Goal: Contribute content: Add original content to the website for others to see

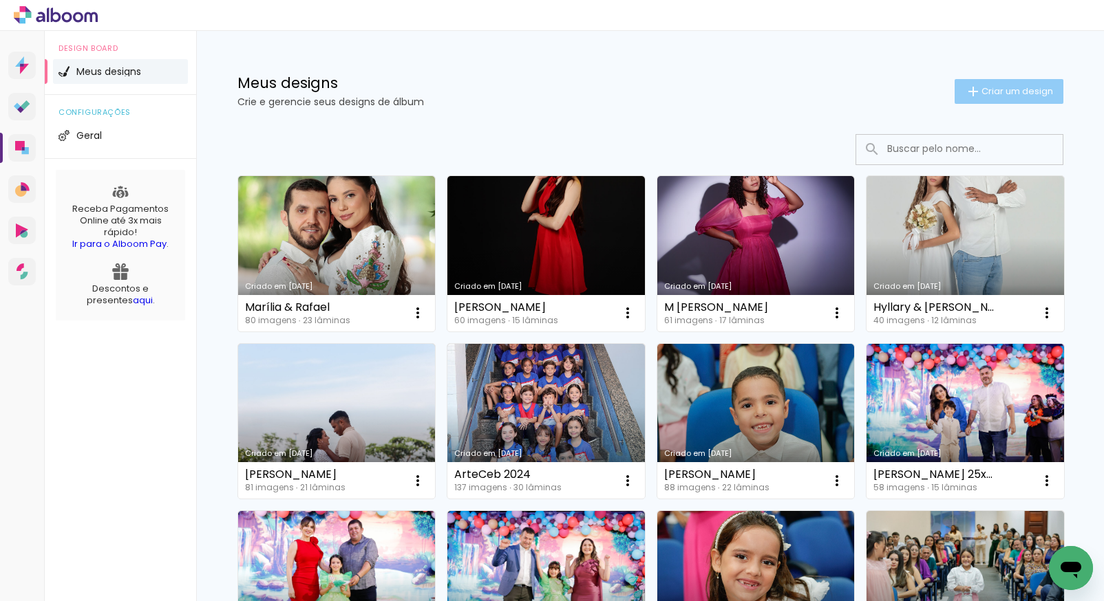
click at [1003, 91] on span "Criar um design" at bounding box center [1017, 91] width 72 height 9
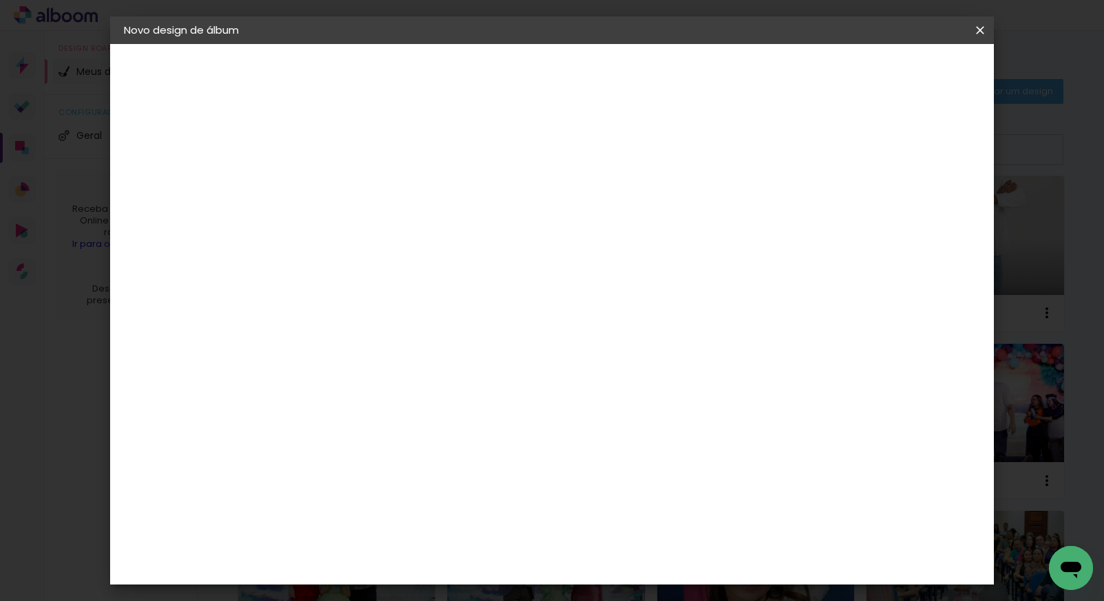
click at [349, 182] on input at bounding box center [349, 184] width 0 height 21
type input "w"
type input "capa"
click at [490, 72] on paper-button "Avançar" at bounding box center [456, 72] width 67 height 23
click at [0, 0] on slot "Tamanho Livre" at bounding box center [0, 0] width 0 height 0
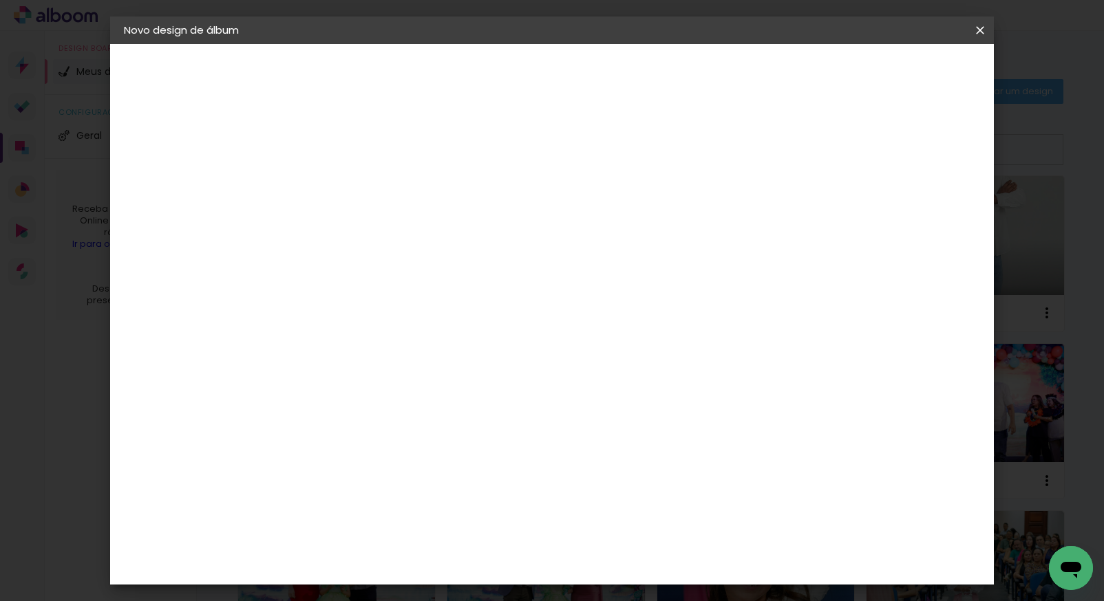
click at [434, 262] on input at bounding box center [383, 261] width 139 height 17
click at [442, 224] on input "Brasil" at bounding box center [378, 219] width 128 height 17
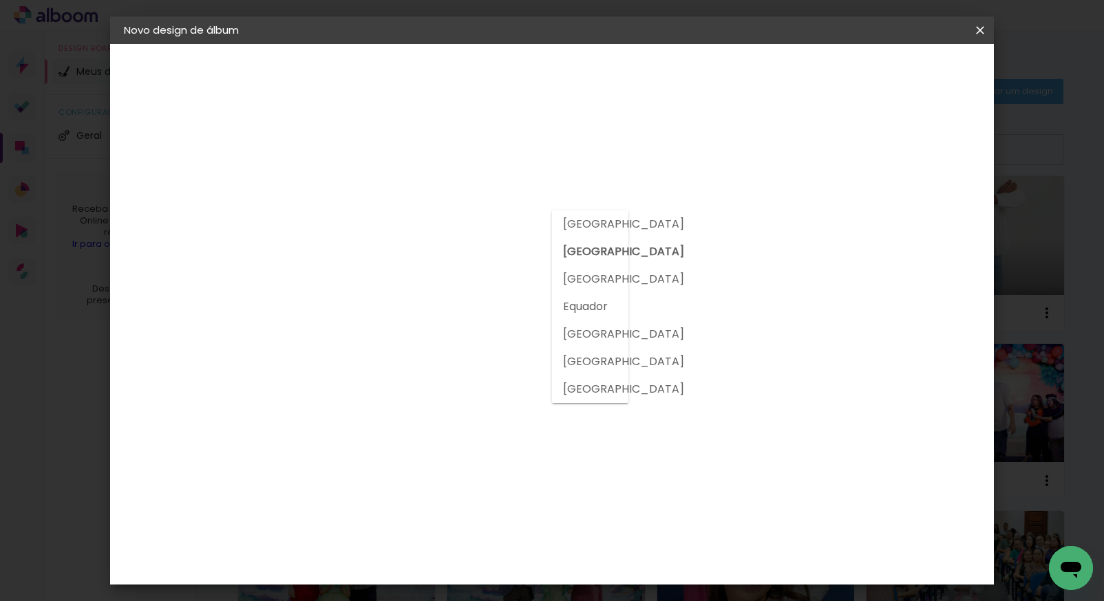
click at [387, 259] on input at bounding box center [383, 261] width 139 height 17
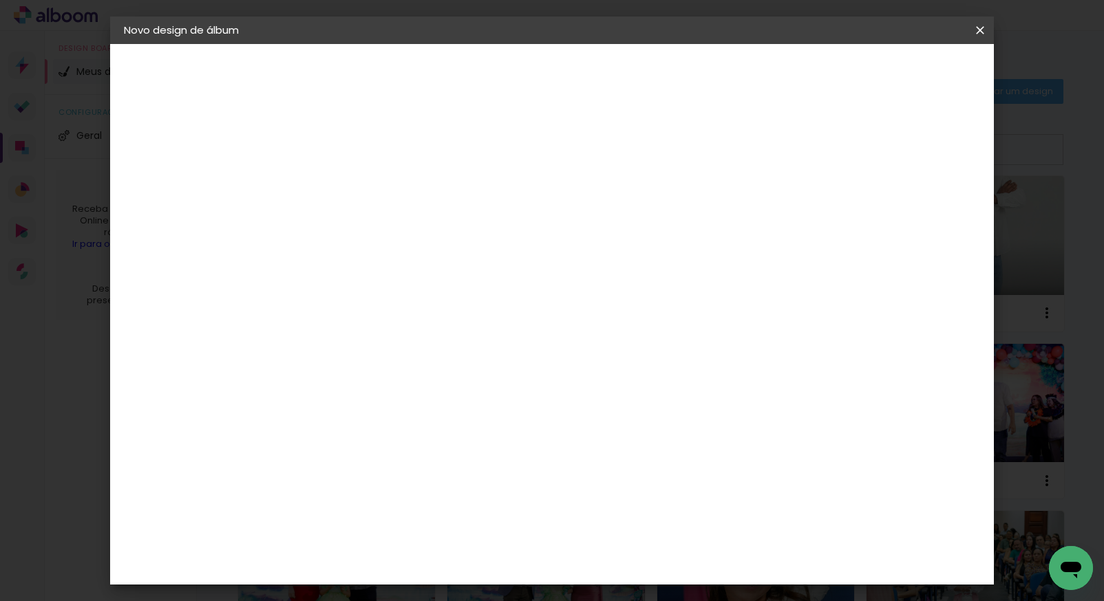
click at [0, 0] on slot "Avançar" at bounding box center [0, 0] width 0 height 0
click at [907, 69] on paper-button "Iniciar design" at bounding box center [862, 72] width 90 height 23
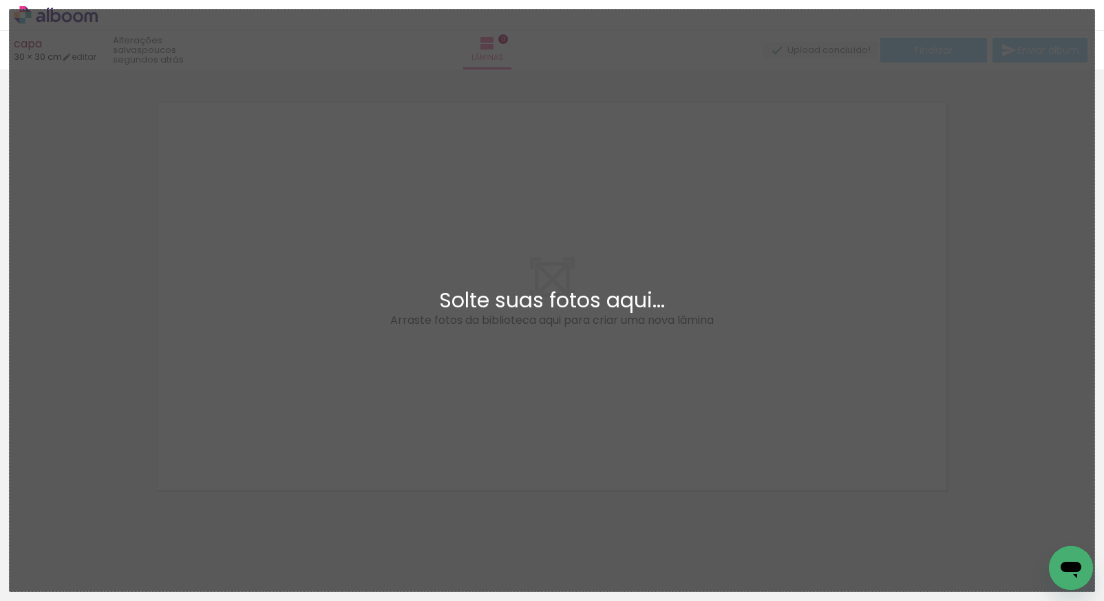
scroll to position [17, 0]
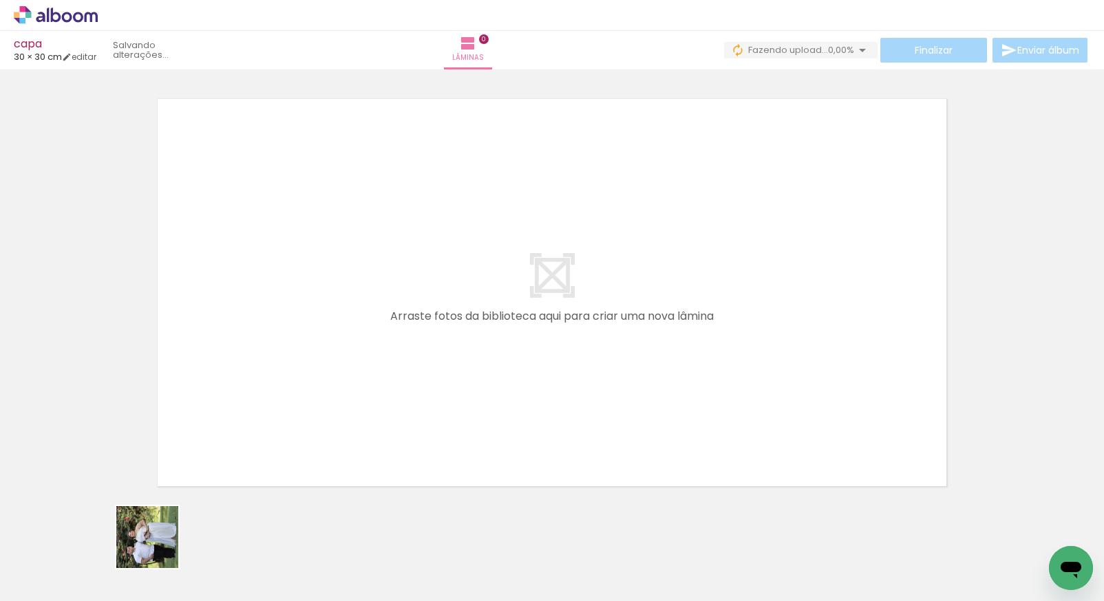
drag, startPoint x: 158, startPoint y: 548, endPoint x: 498, endPoint y: 330, distance: 403.6
click at [498, 330] on quentale-workspace at bounding box center [552, 300] width 1104 height 601
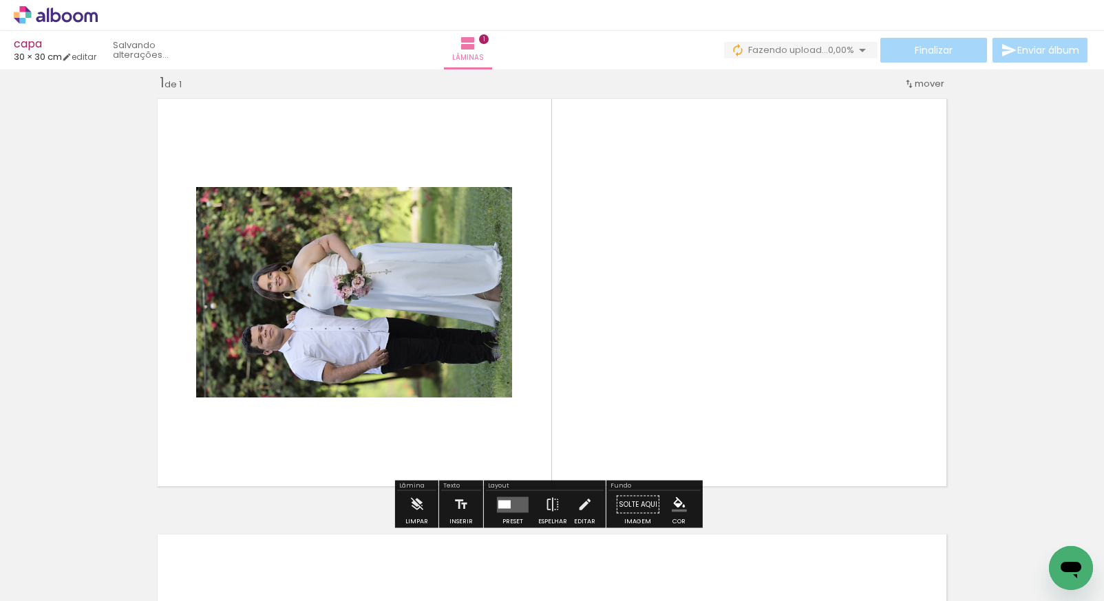
click at [1041, 50] on div "Finalizar Enviar álbum" at bounding box center [907, 50] width 366 height 25
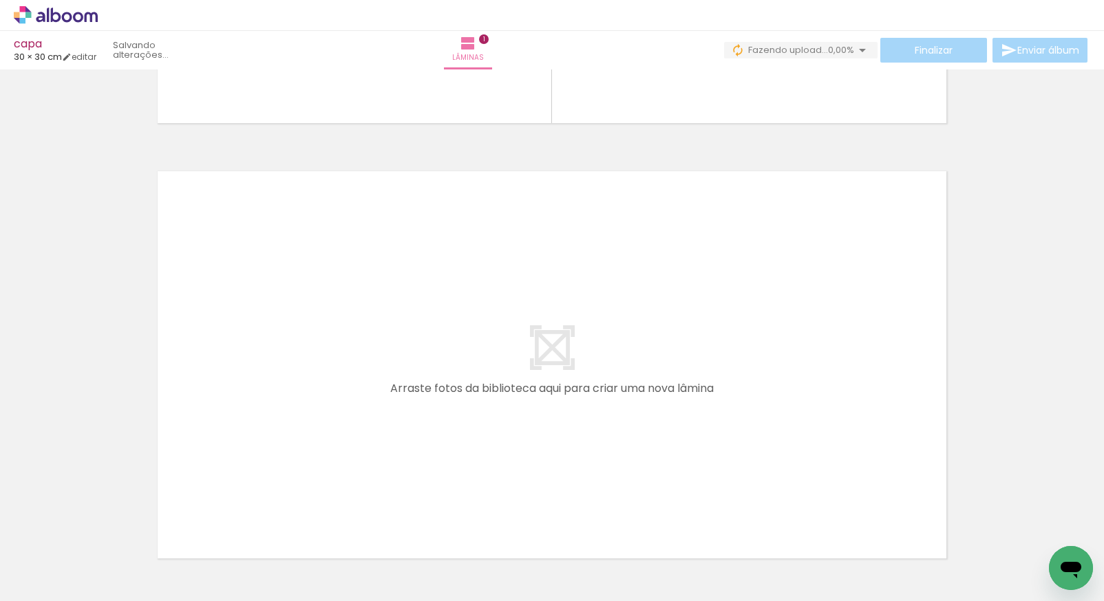
scroll to position [116, 0]
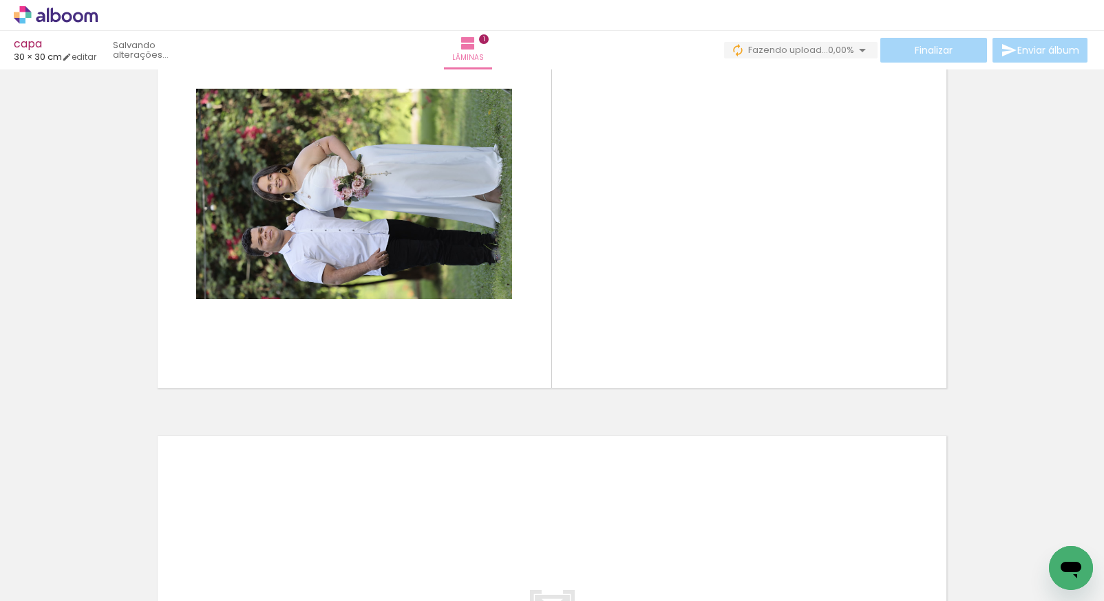
click at [1034, 54] on div "Finalizar Enviar álbum" at bounding box center [907, 50] width 366 height 25
click at [1032, 57] on div "Finalizar Enviar álbum" at bounding box center [907, 50] width 366 height 25
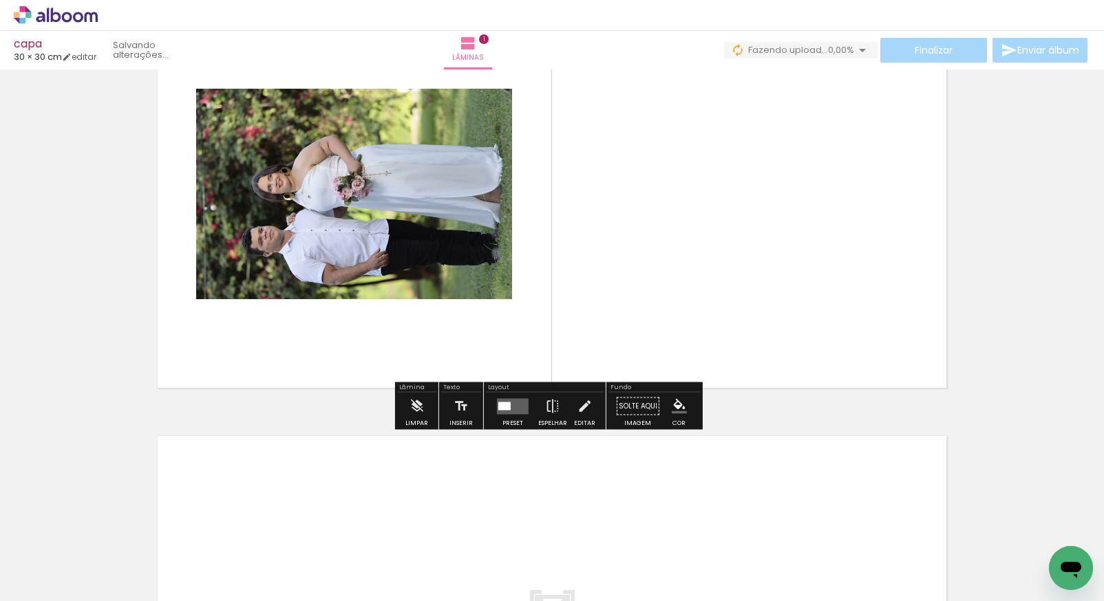
click at [940, 52] on div "Finalizar Enviar álbum" at bounding box center [907, 50] width 366 height 25
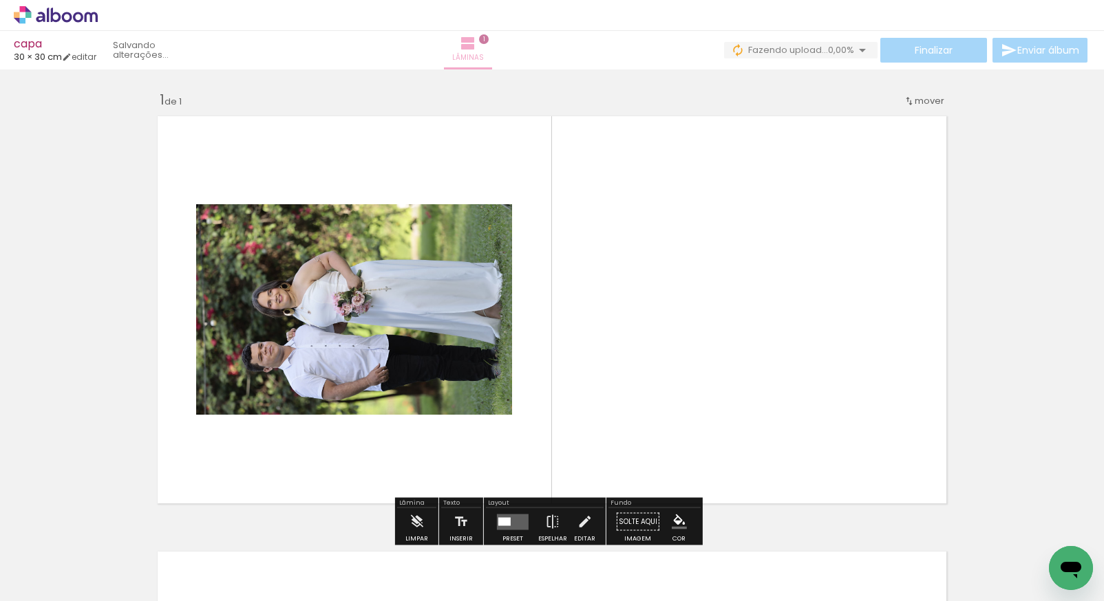
click at [492, 49] on paper-button "Lâminas 1" at bounding box center [468, 50] width 48 height 39
click at [846, 50] on span "0,00%" at bounding box center [841, 49] width 26 height 13
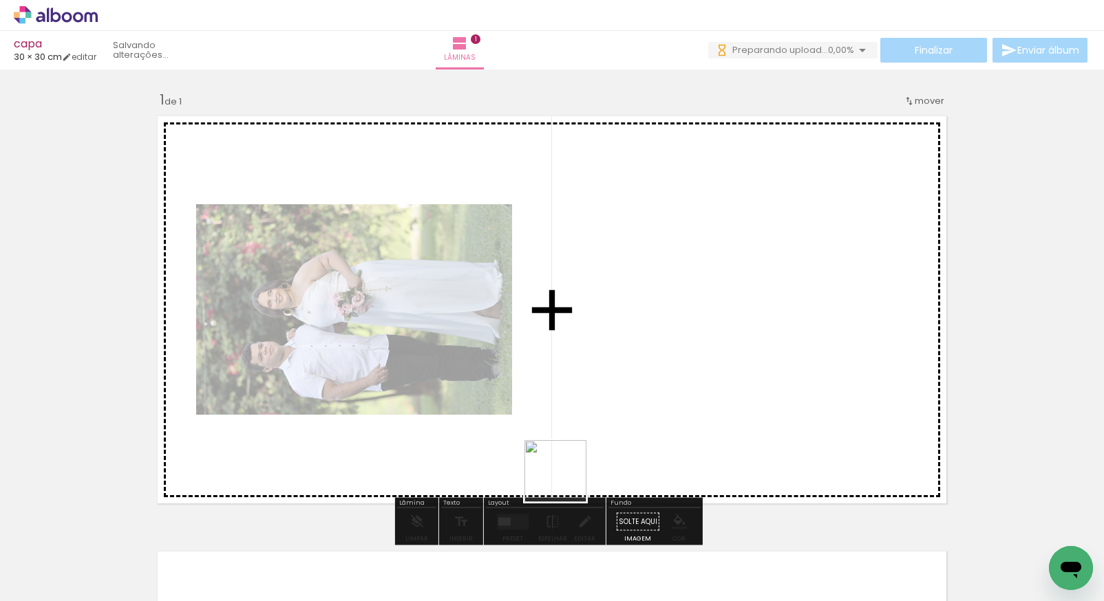
drag, startPoint x: 472, startPoint y: 564, endPoint x: 701, endPoint y: 341, distance: 319.2
click at [701, 341] on quentale-workspace at bounding box center [552, 300] width 1104 height 601
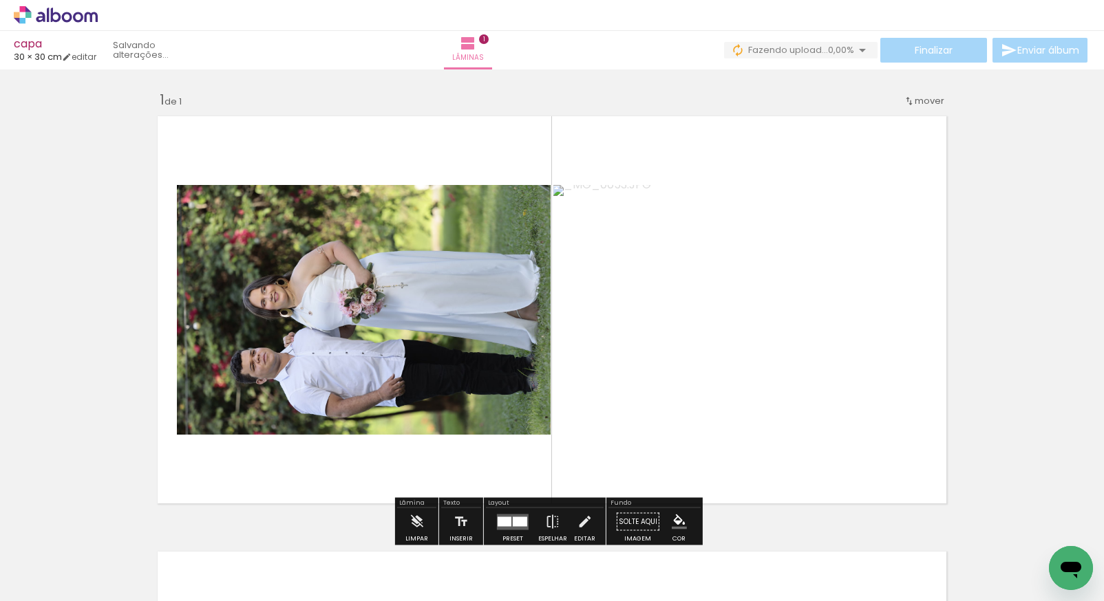
scroll to position [132, 0]
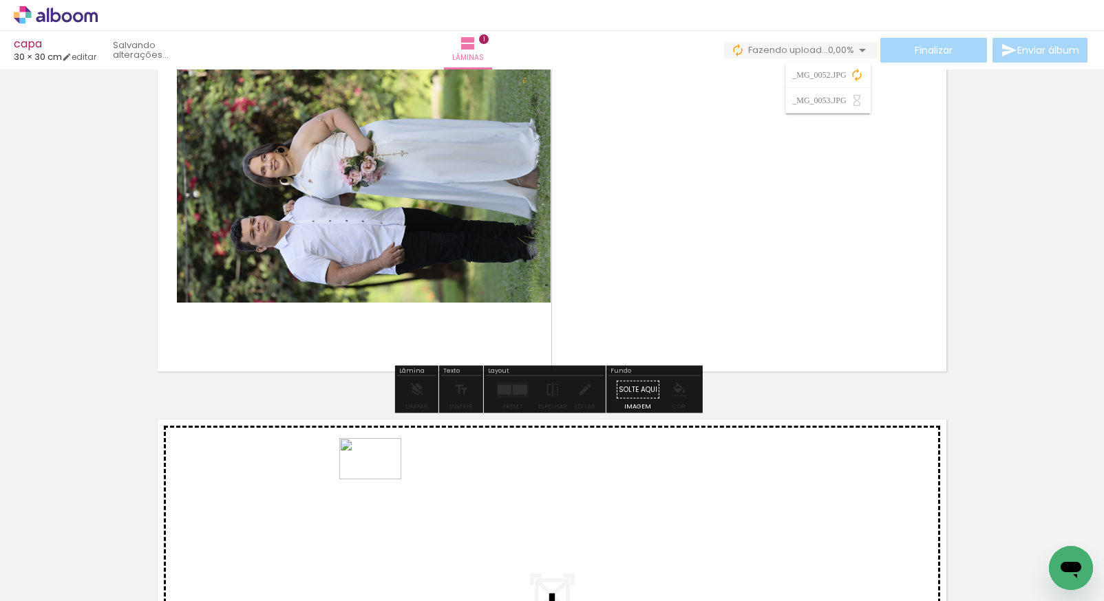
drag, startPoint x: 356, startPoint y: 558, endPoint x: 381, endPoint y: 478, distance: 83.6
click at [381, 478] on quentale-workspace at bounding box center [552, 300] width 1104 height 601
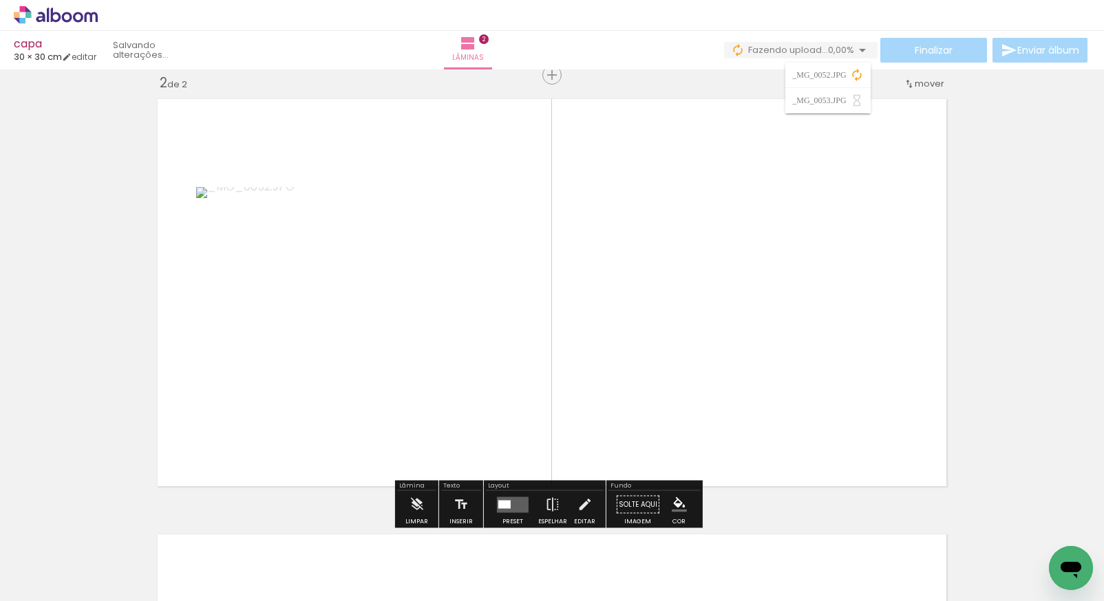
scroll to position [687, 0]
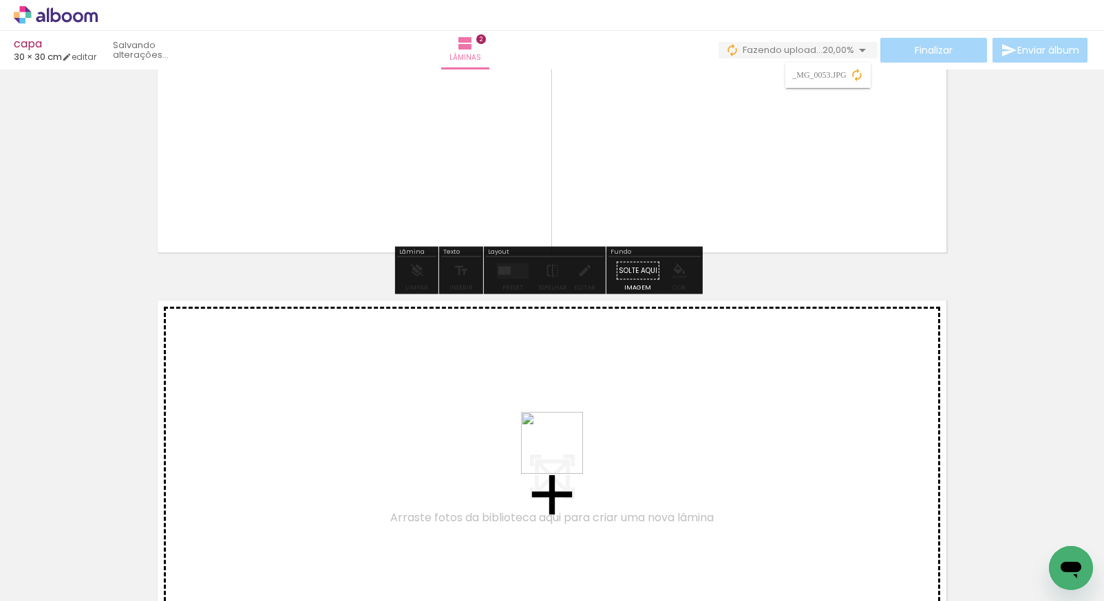
drag, startPoint x: 409, startPoint y: 516, endPoint x: 567, endPoint y: 448, distance: 171.7
click at [567, 448] on quentale-workspace at bounding box center [552, 300] width 1104 height 601
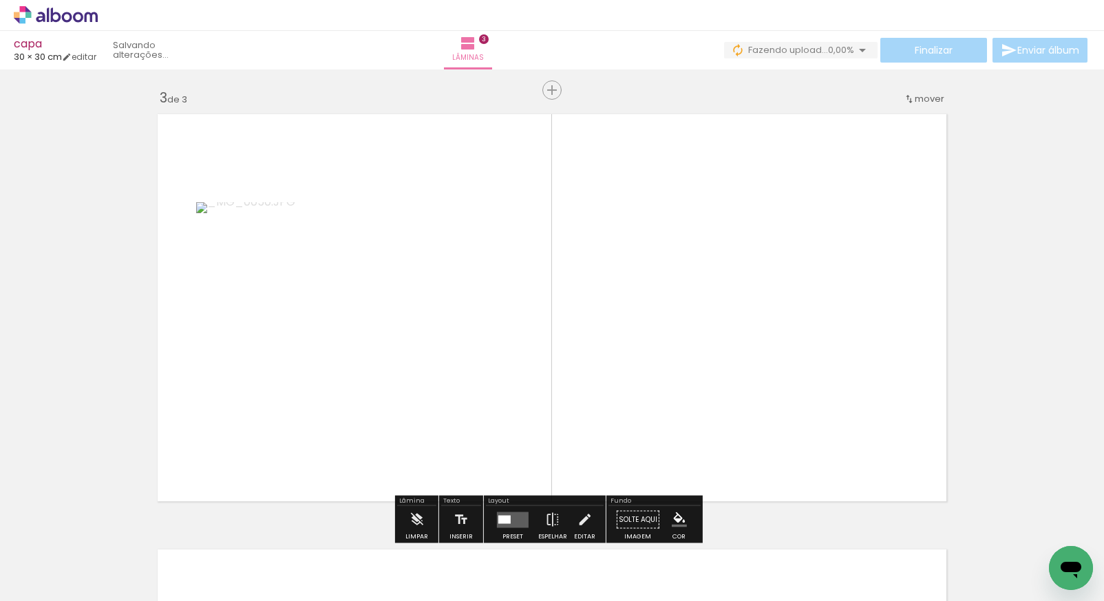
scroll to position [888, 0]
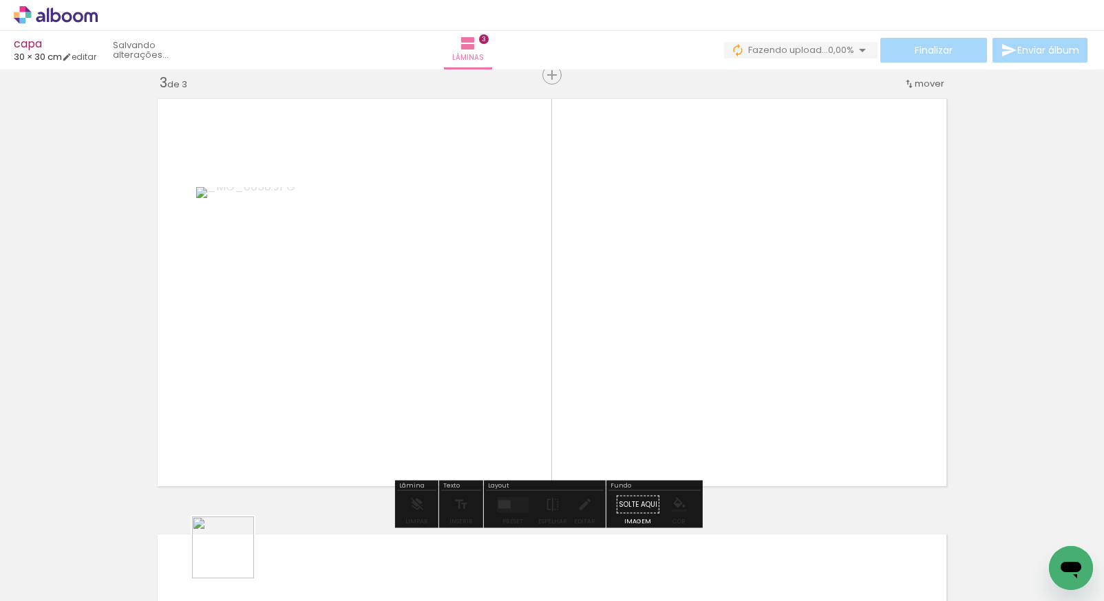
drag, startPoint x: 224, startPoint y: 562, endPoint x: 235, endPoint y: 557, distance: 12.9
click at [235, 557] on div at bounding box center [215, 555] width 68 height 45
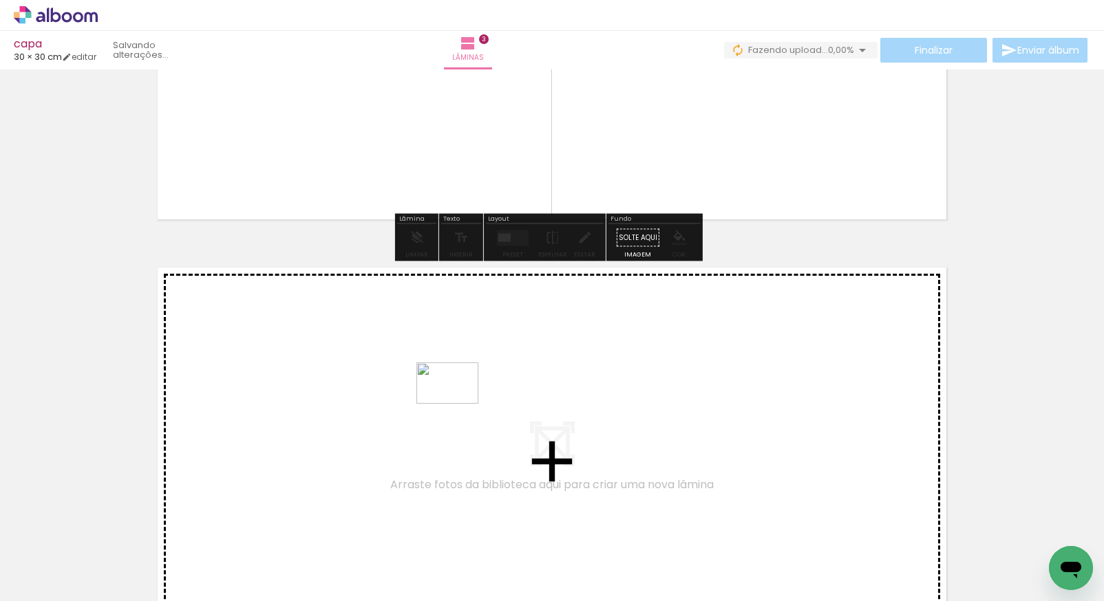
drag, startPoint x: 231, startPoint y: 553, endPoint x: 458, endPoint y: 404, distance: 271.4
click at [458, 404] on quentale-workspace at bounding box center [552, 300] width 1104 height 601
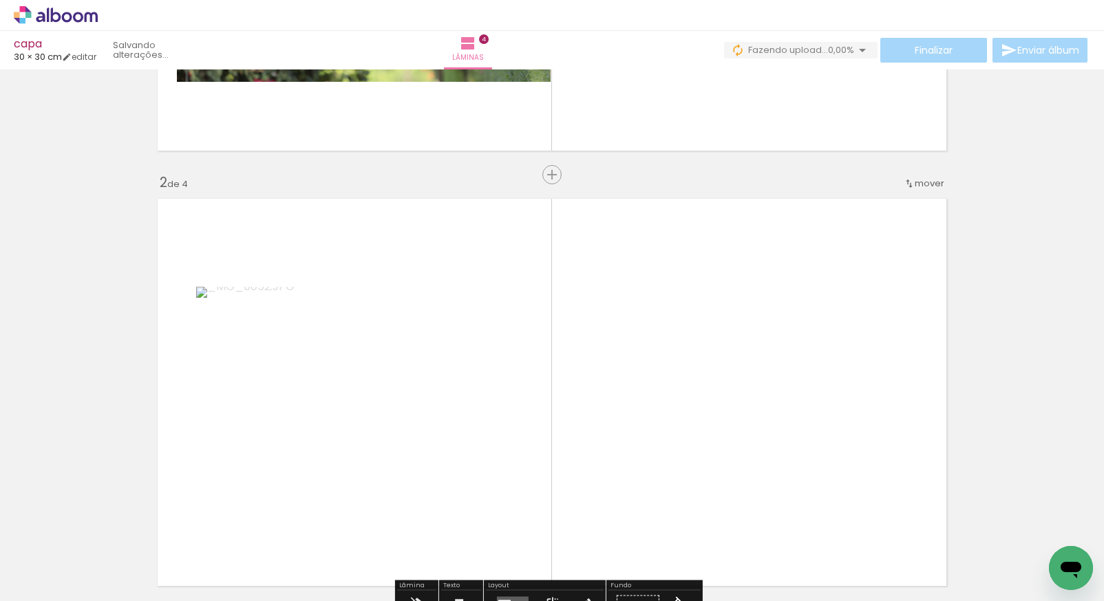
scroll to position [0, 0]
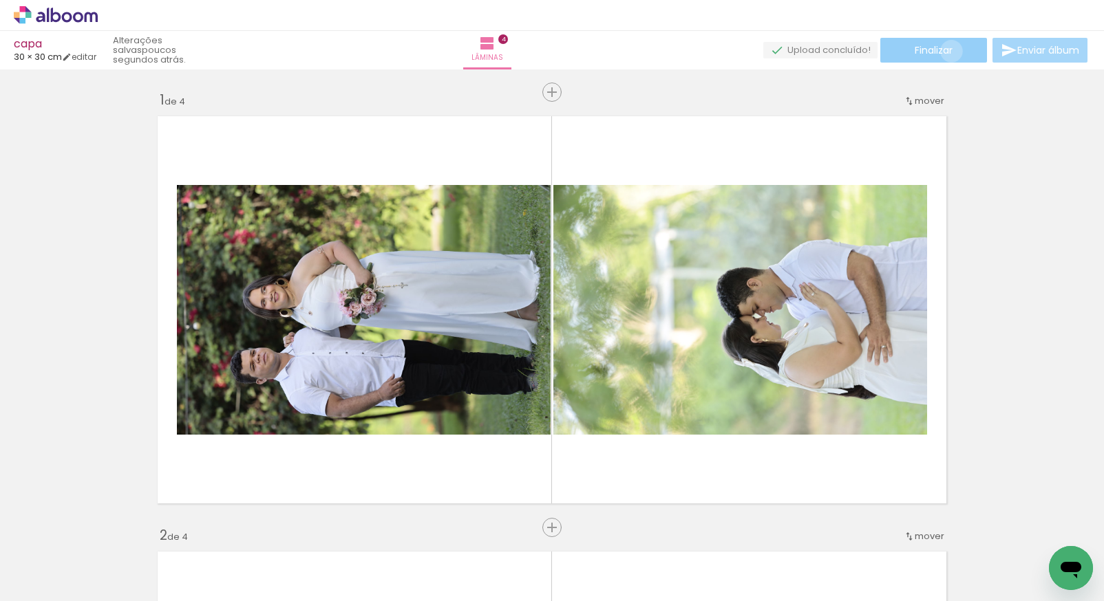
click at [946, 51] on span "Finalizar" at bounding box center [934, 50] width 38 height 10
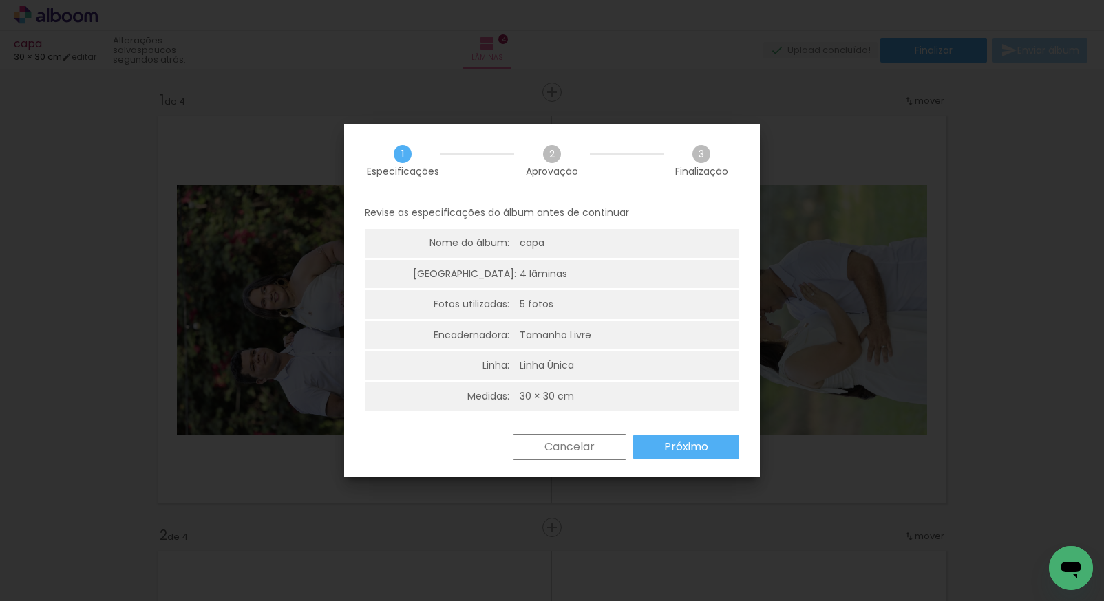
click at [0, 0] on slot "Próximo" at bounding box center [0, 0] width 0 height 0
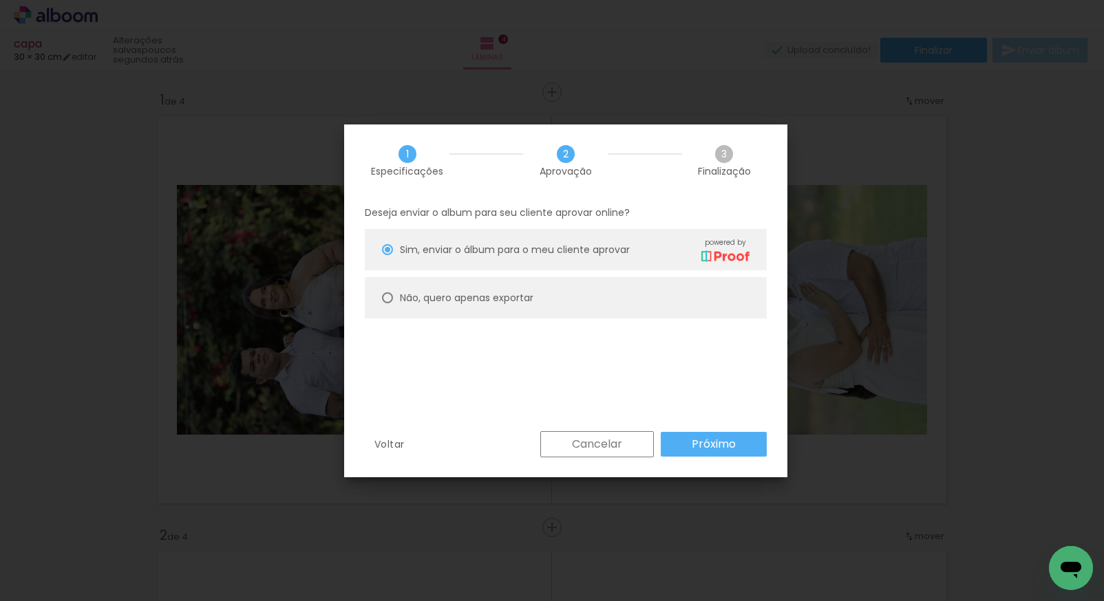
click at [0, 0] on slot "Voltar" at bounding box center [0, 0] width 0 height 0
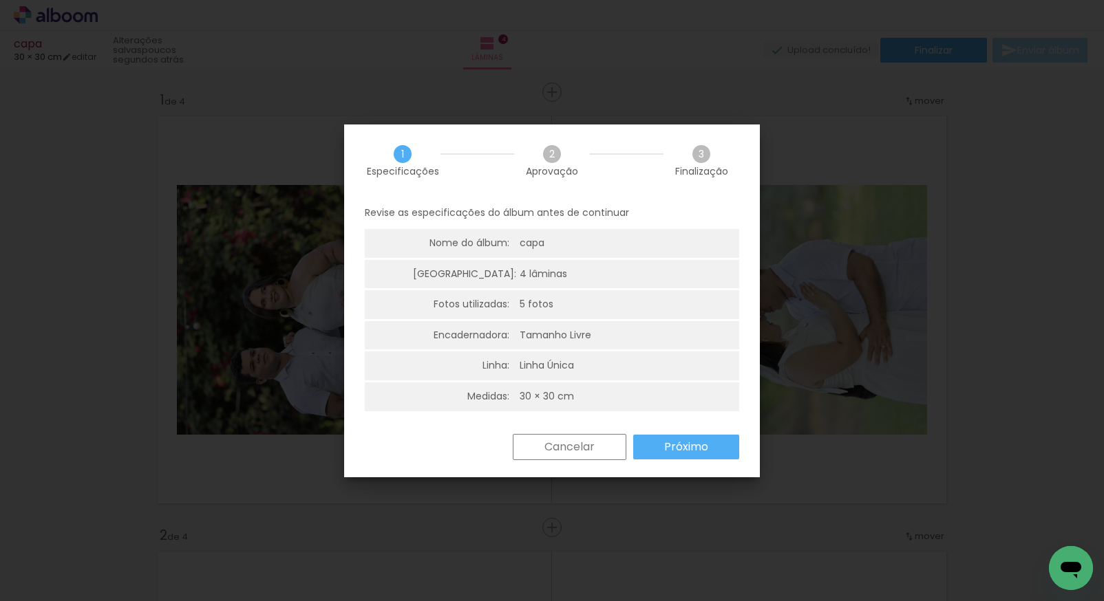
click at [0, 0] on slot "Cancelar" at bounding box center [0, 0] width 0 height 0
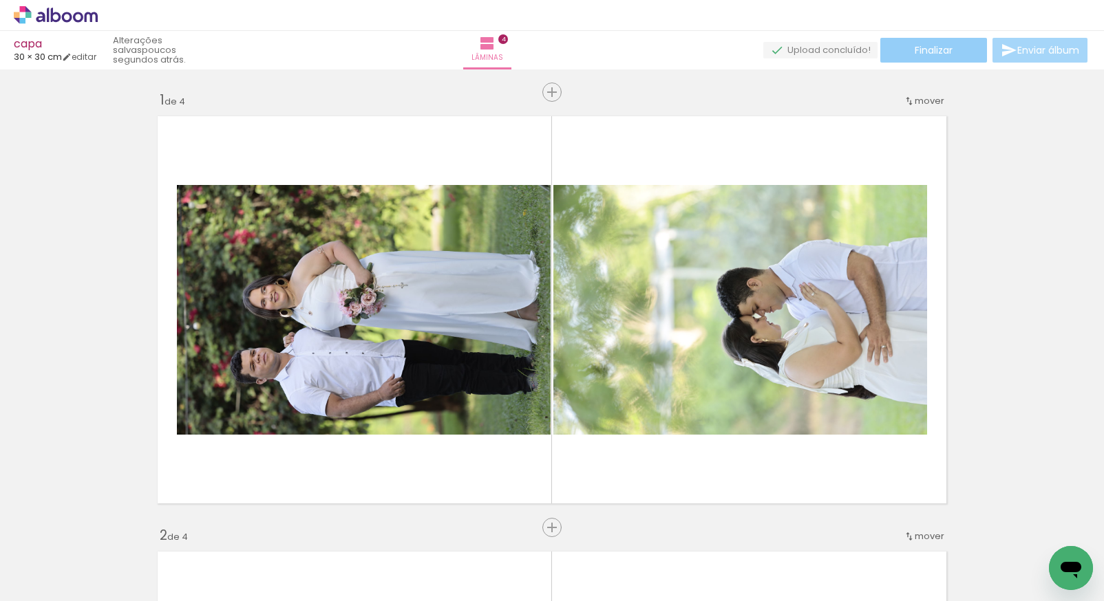
click at [932, 50] on span "Finalizar" at bounding box center [934, 50] width 38 height 10
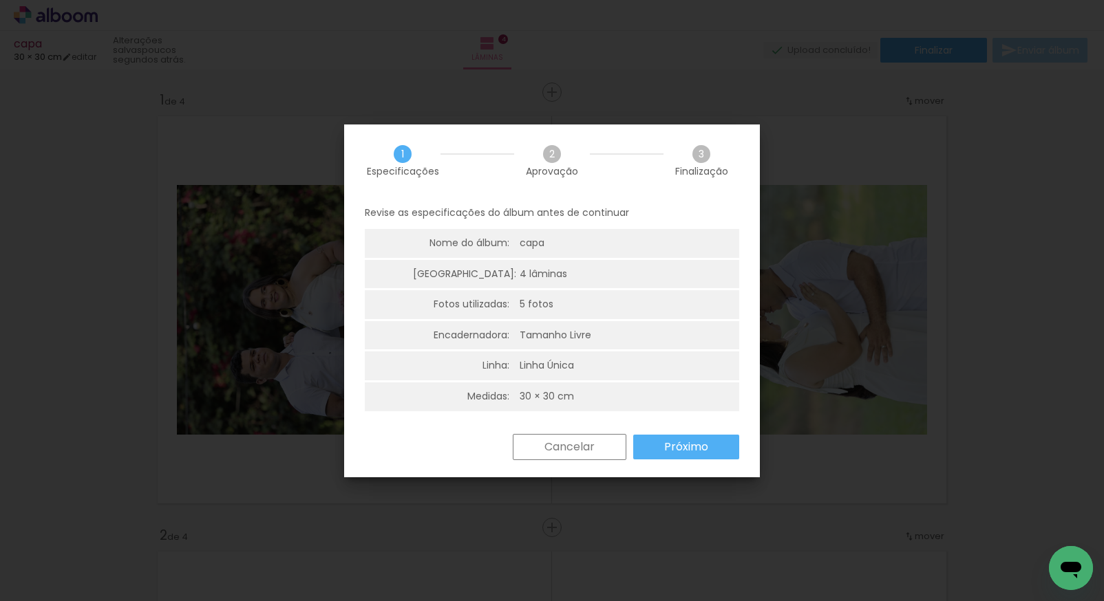
click at [555, 239] on div "capa" at bounding box center [589, 244] width 138 height 14
click at [650, 443] on paper-button "Próximo" at bounding box center [686, 447] width 106 height 25
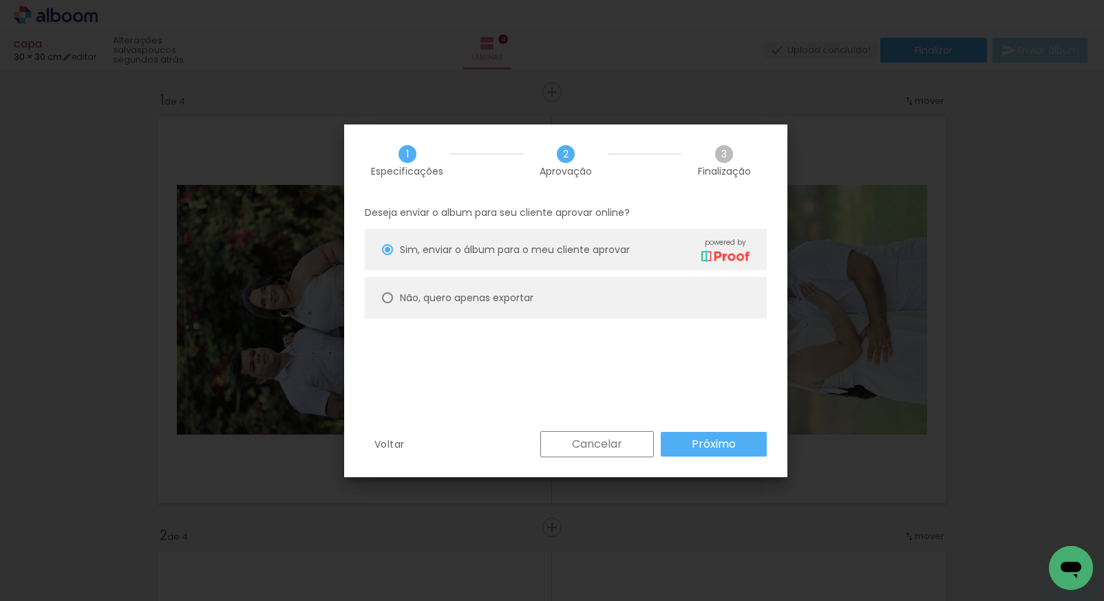
drag, startPoint x: 562, startPoint y: 295, endPoint x: 567, endPoint y: 307, distance: 12.9
click at [562, 295] on paper-radio-button "Não, quero apenas exportar" at bounding box center [566, 297] width 402 height 41
type paper-radio-button "on"
click at [0, 0] on slot "Próximo" at bounding box center [0, 0] width 0 height 0
type input "Alta, 300 DPI"
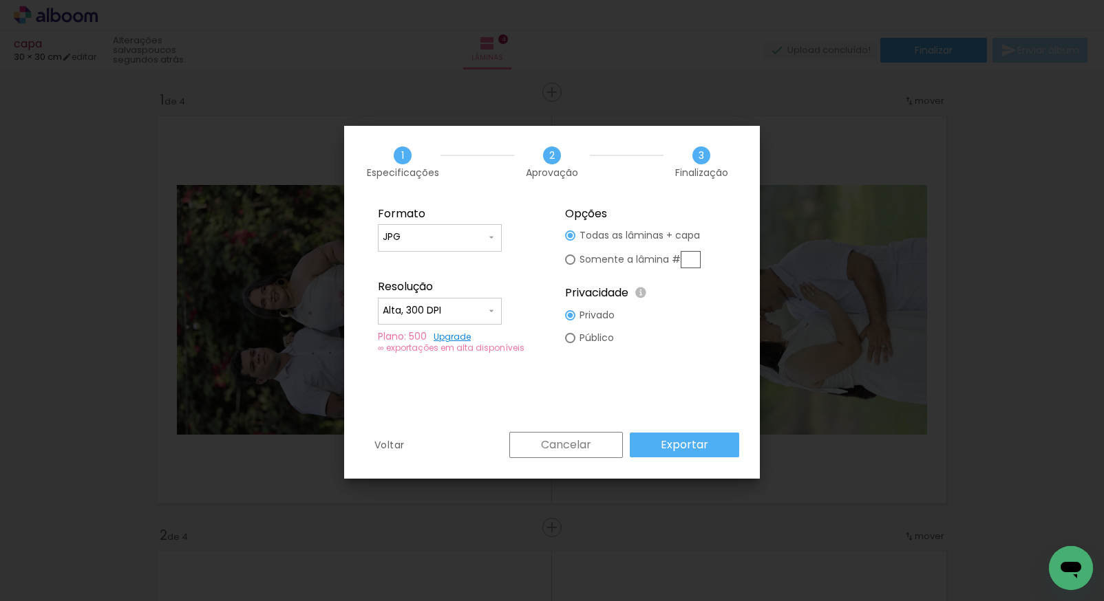
click at [696, 454] on paper-button "Exportar" at bounding box center [684, 445] width 109 height 25
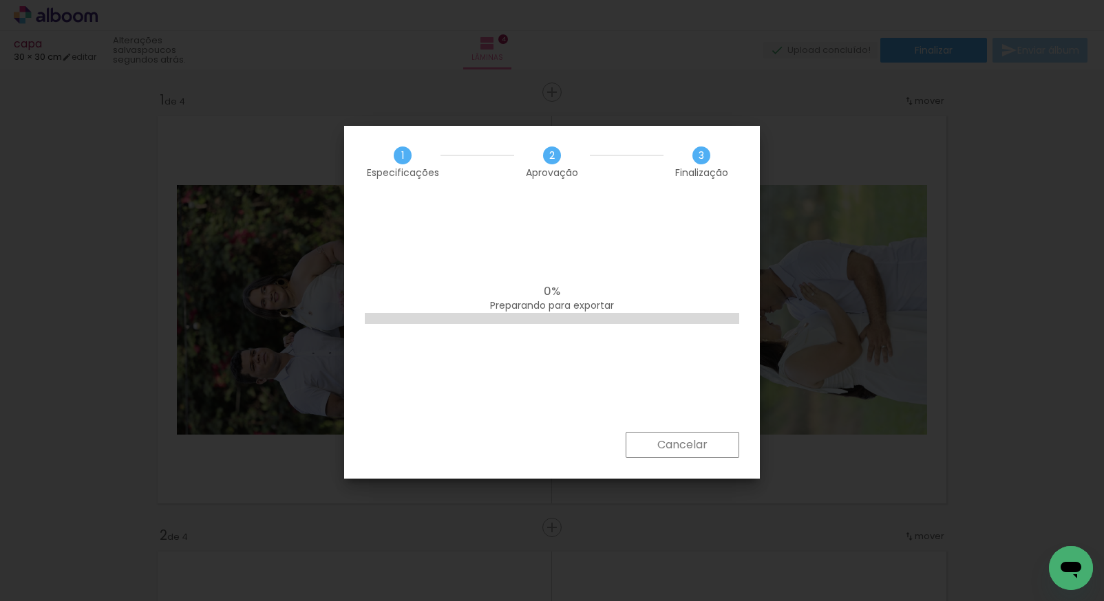
click at [655, 447] on paper-button "Cancelar" at bounding box center [683, 445] width 114 height 26
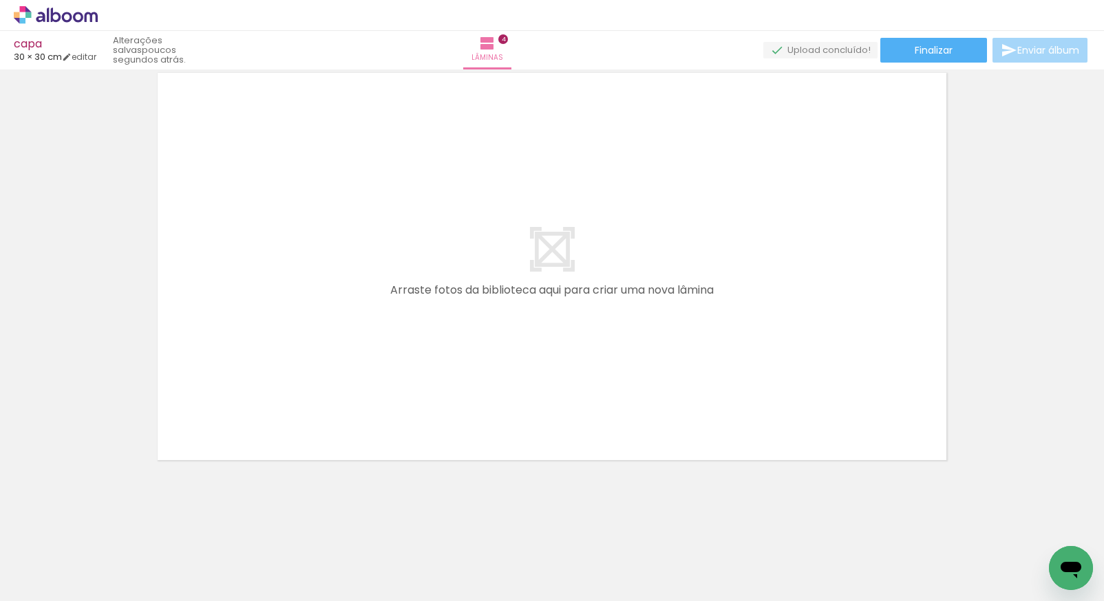
scroll to position [1299, 0]
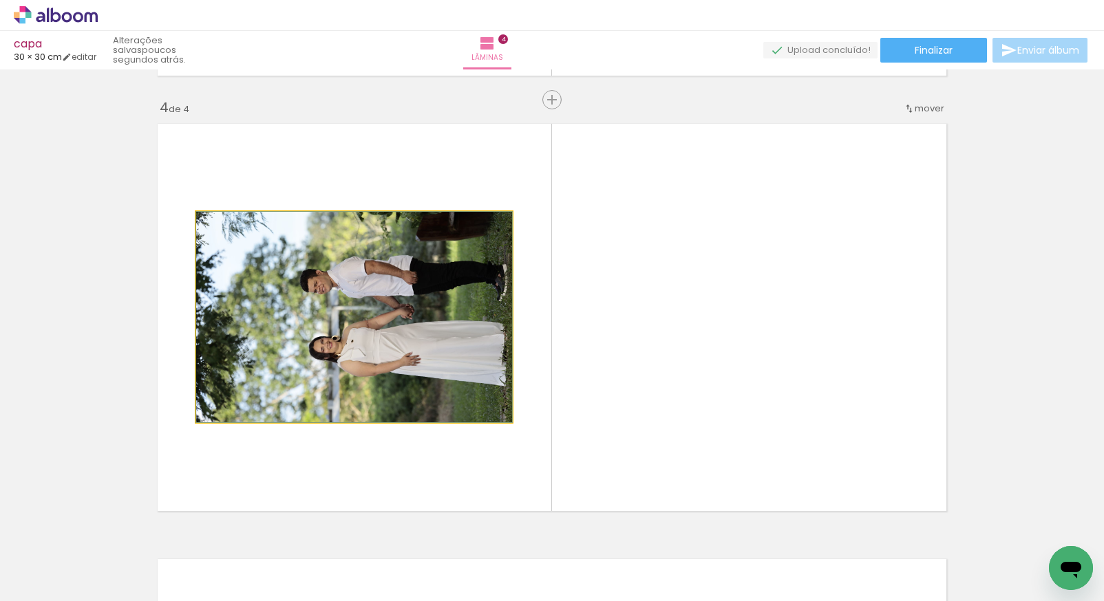
click at [423, 340] on quentale-photo at bounding box center [354, 317] width 316 height 211
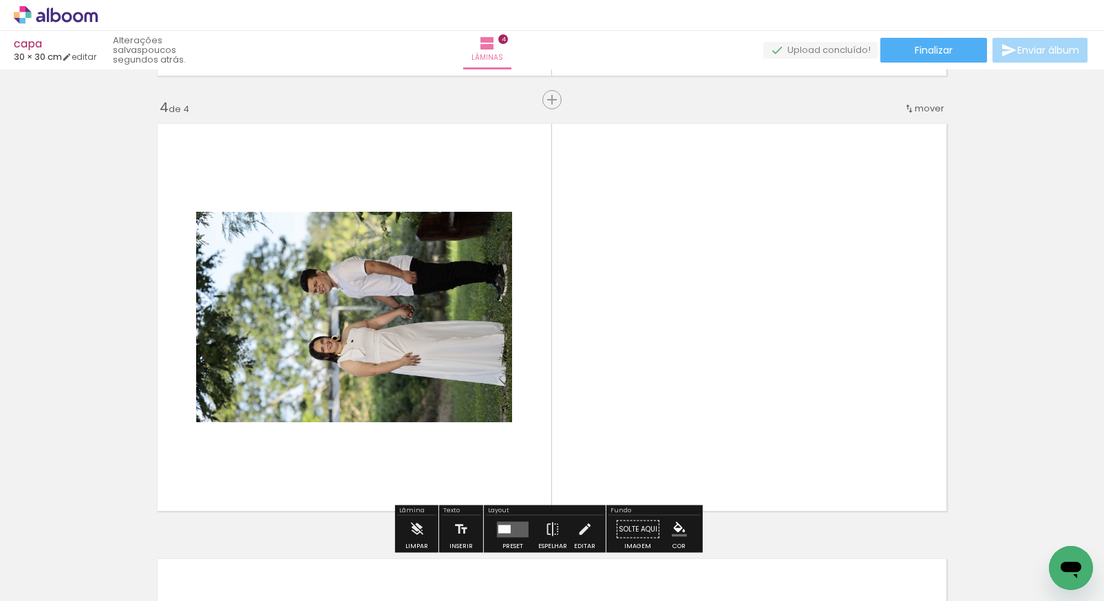
click at [432, 551] on div at bounding box center [446, 555] width 68 height 45
click at [386, 559] on div at bounding box center [369, 555] width 68 height 45
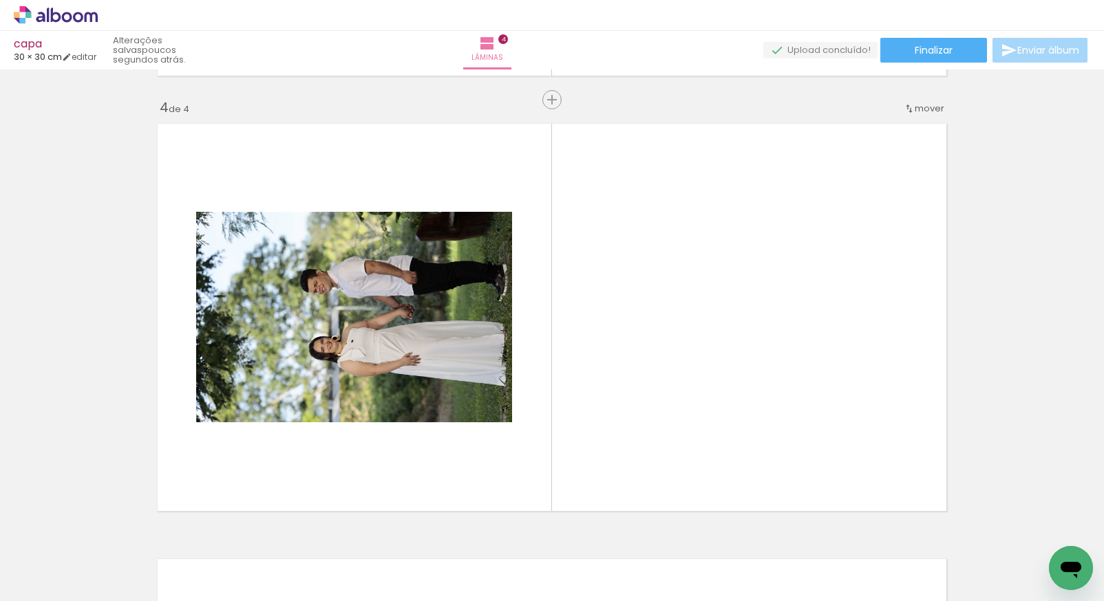
click at [345, 530] on iron-icon at bounding box center [339, 527] width 14 height 14
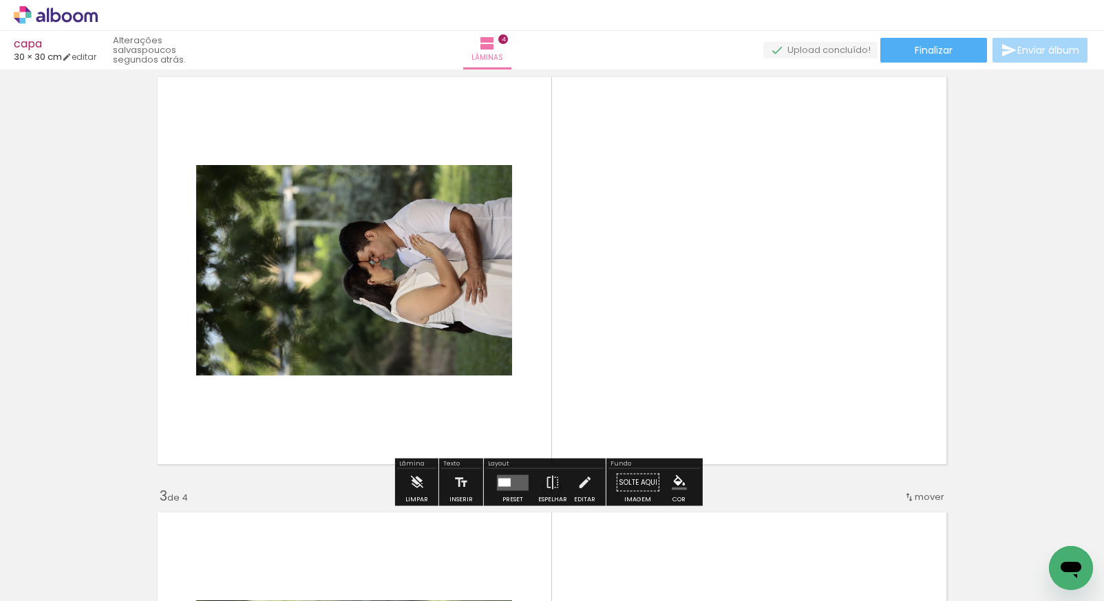
scroll to position [453, 0]
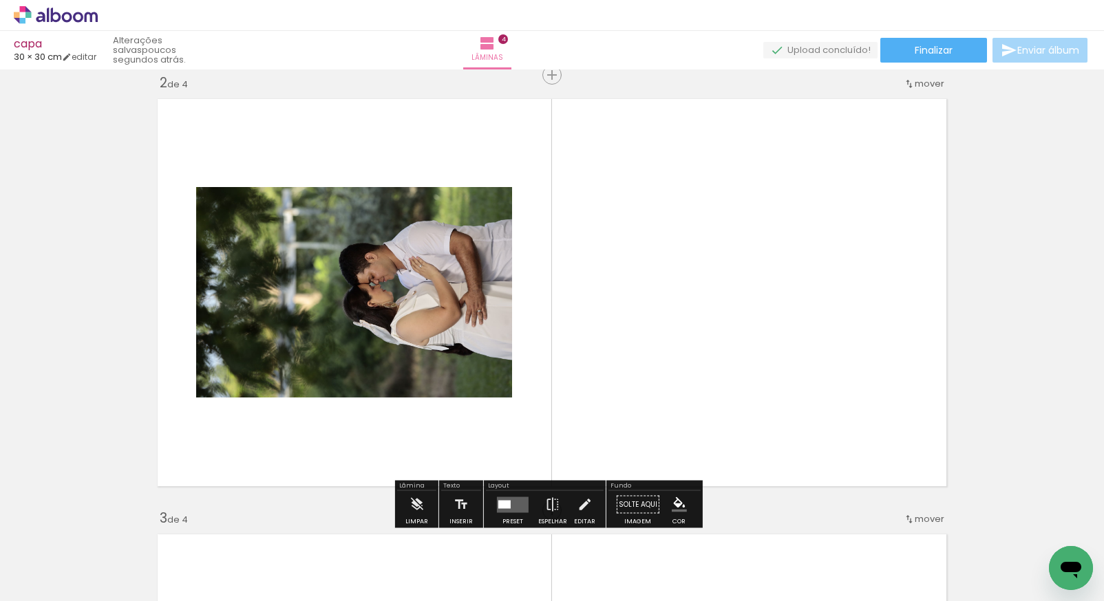
drag, startPoint x: 270, startPoint y: 533, endPoint x: 639, endPoint y: 351, distance: 410.6
click at [269, 533] on iron-icon at bounding box center [262, 527] width 14 height 14
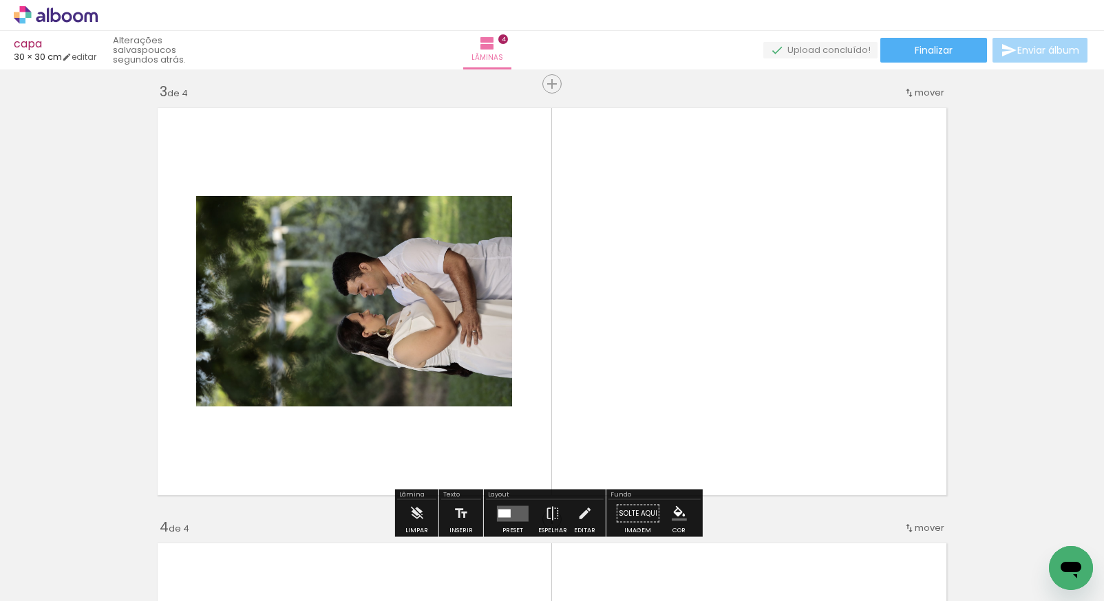
scroll to position [888, 0]
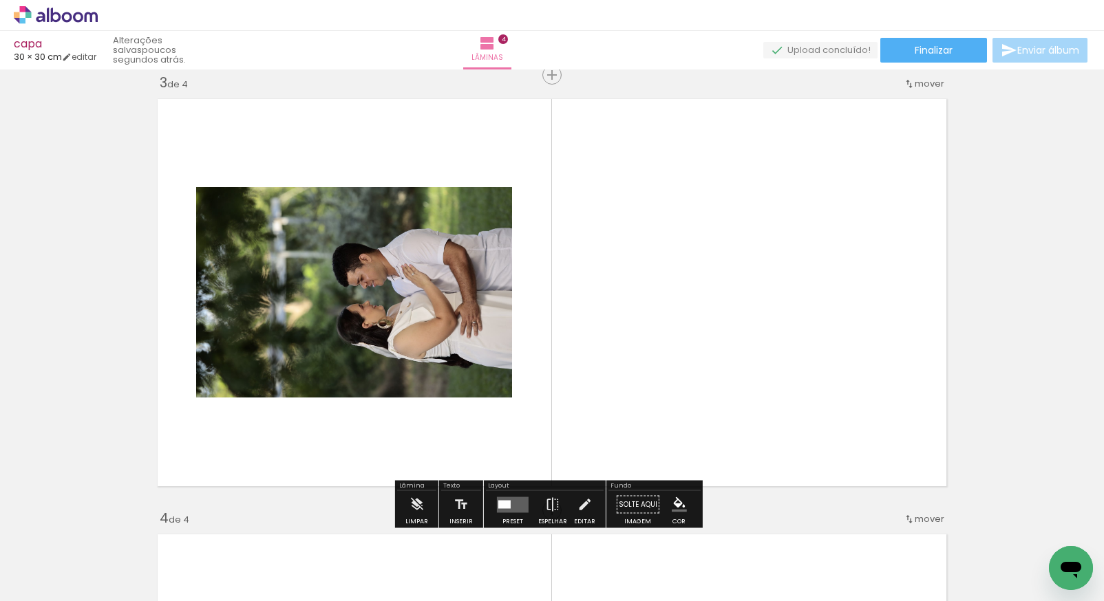
click at [267, 530] on iron-icon at bounding box center [262, 527] width 14 height 14
click at [192, 533] on iron-icon at bounding box center [185, 527] width 14 height 14
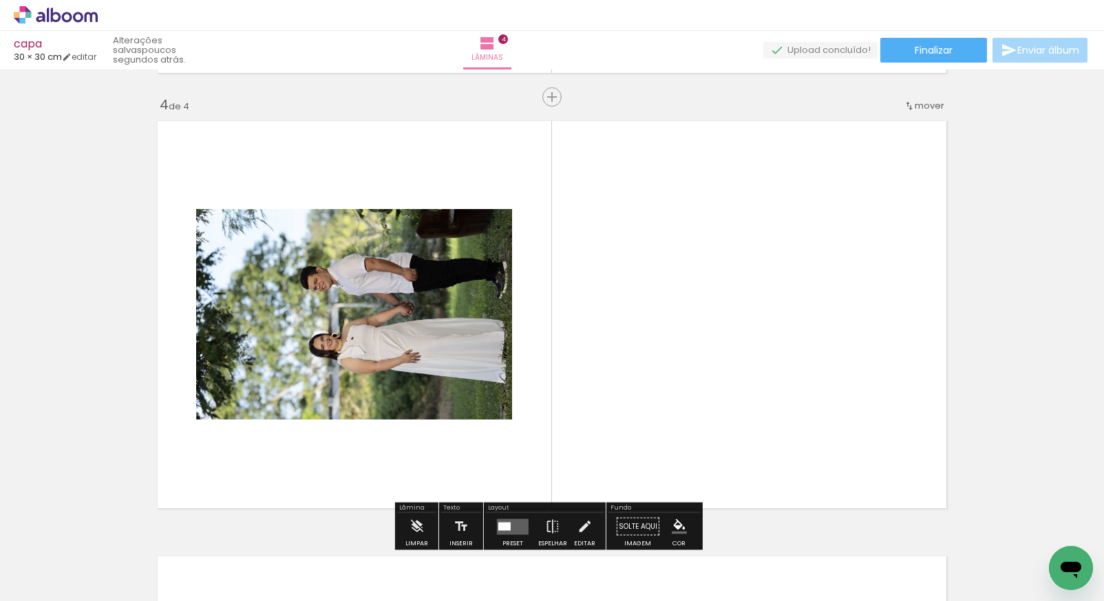
scroll to position [1324, 0]
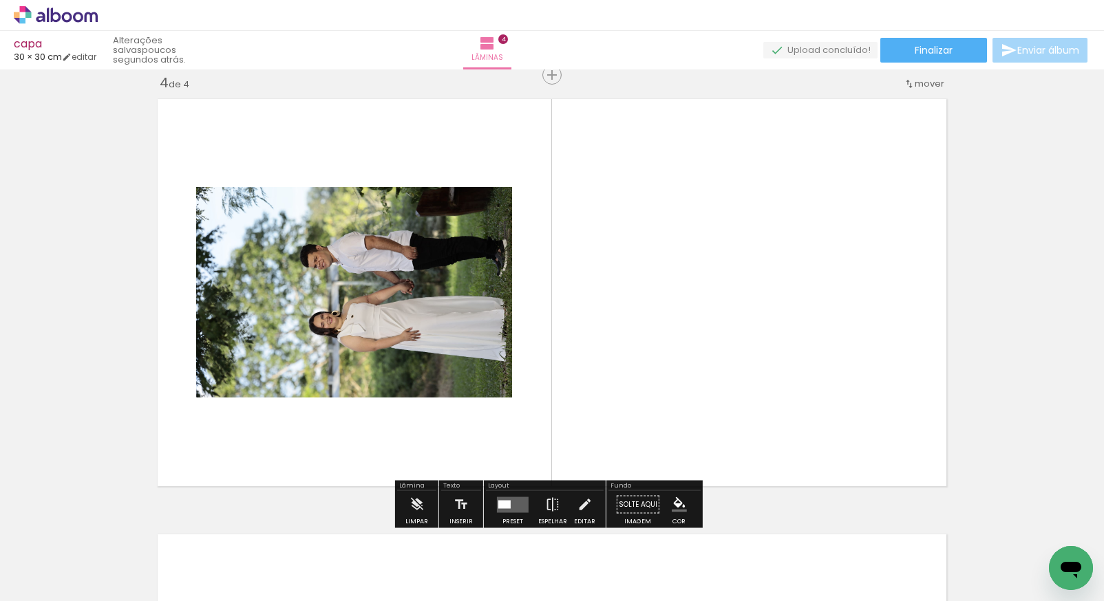
click at [441, 284] on quentale-photo at bounding box center [354, 292] width 316 height 211
click at [113, 529] on iron-icon at bounding box center [107, 527] width 14 height 14
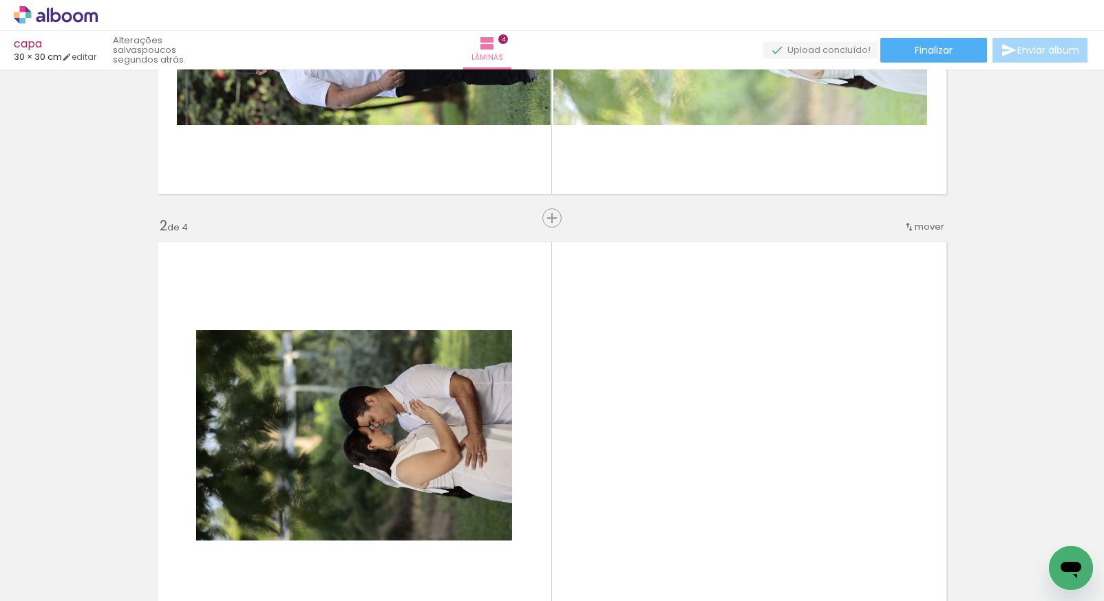
scroll to position [312, 0]
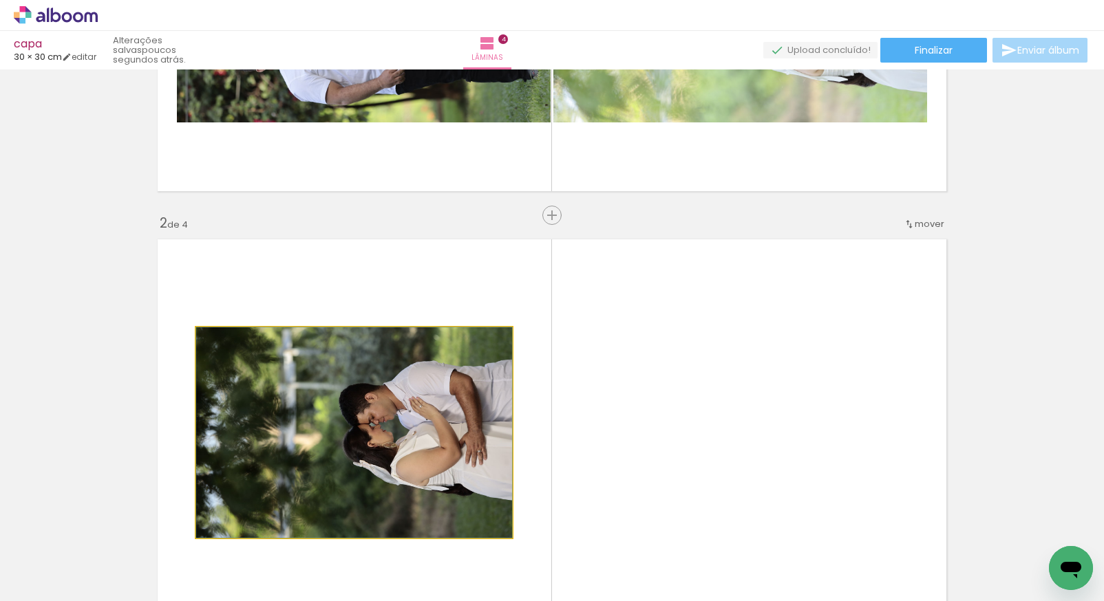
click at [361, 418] on quentale-photo at bounding box center [354, 433] width 316 height 211
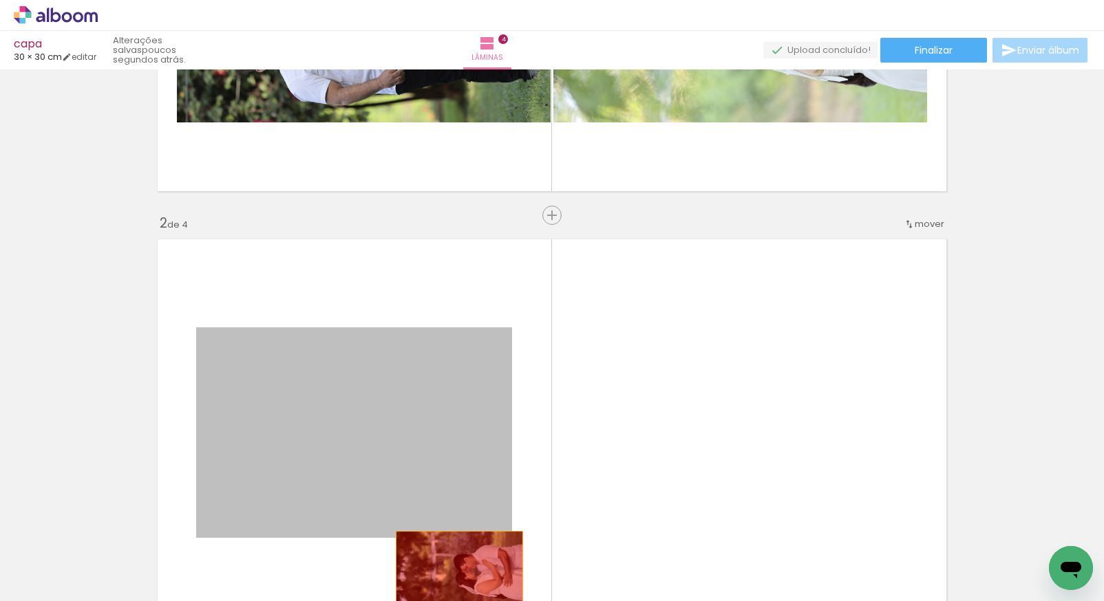
drag, startPoint x: 380, startPoint y: 403, endPoint x: 454, endPoint y: 573, distance: 186.1
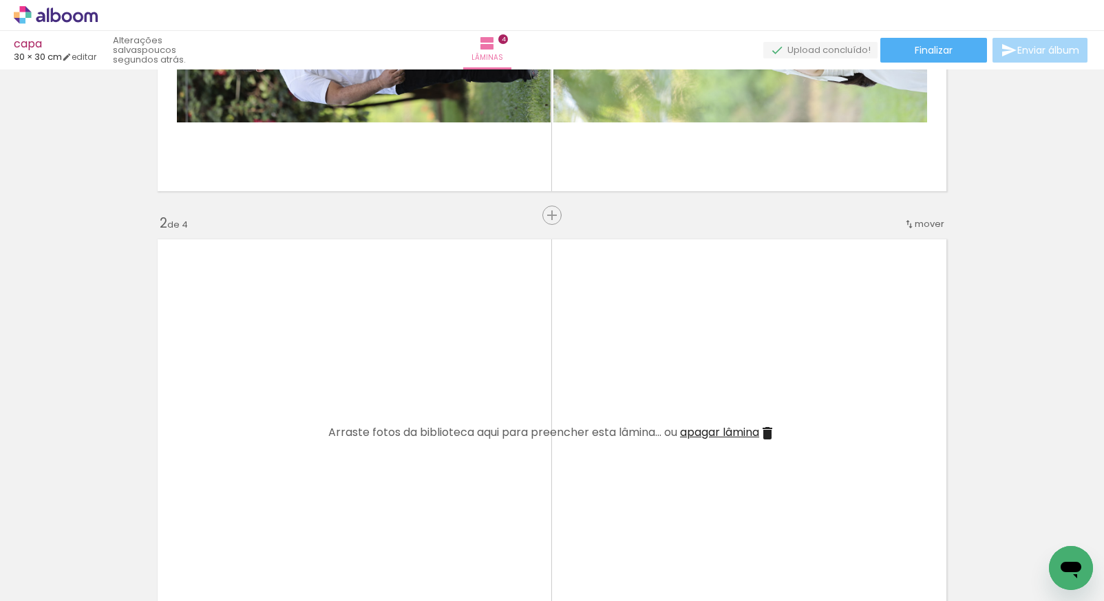
click at [348, 536] on quentale-thumb at bounding box center [368, 554] width 77 height 79
click at [361, 524] on span "Excluir" at bounding box center [364, 527] width 23 height 10
click at [341, 526] on iron-icon at bounding box center [339, 527] width 14 height 14
click at [343, 529] on iron-icon at bounding box center [339, 527] width 14 height 14
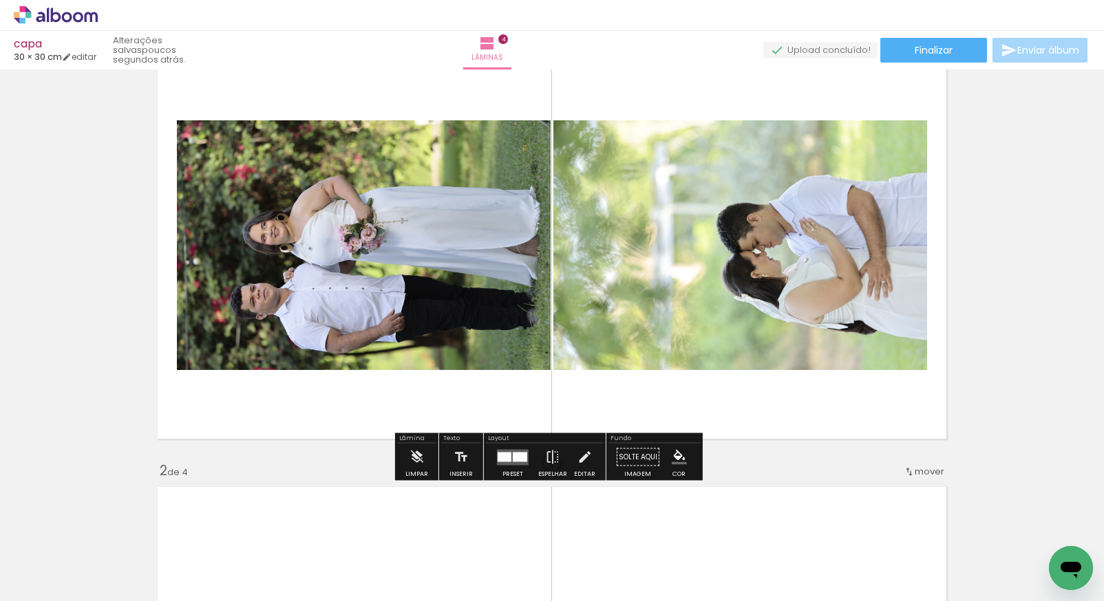
scroll to position [17, 0]
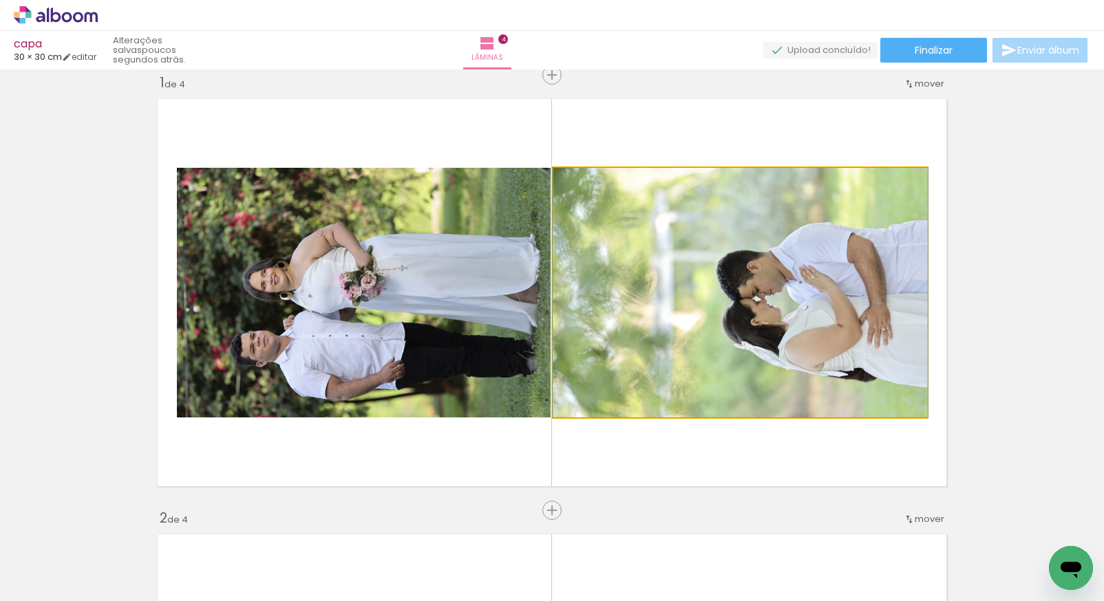
click at [718, 256] on quentale-photo at bounding box center [740, 293] width 374 height 250
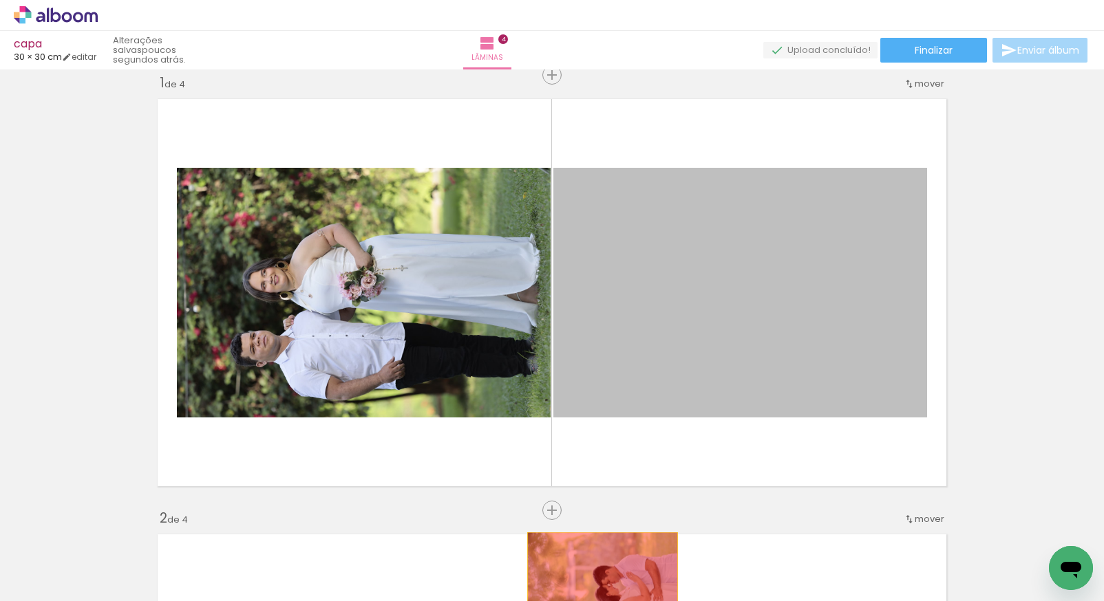
drag, startPoint x: 657, startPoint y: 303, endPoint x: 597, endPoint y: 581, distance: 283.7
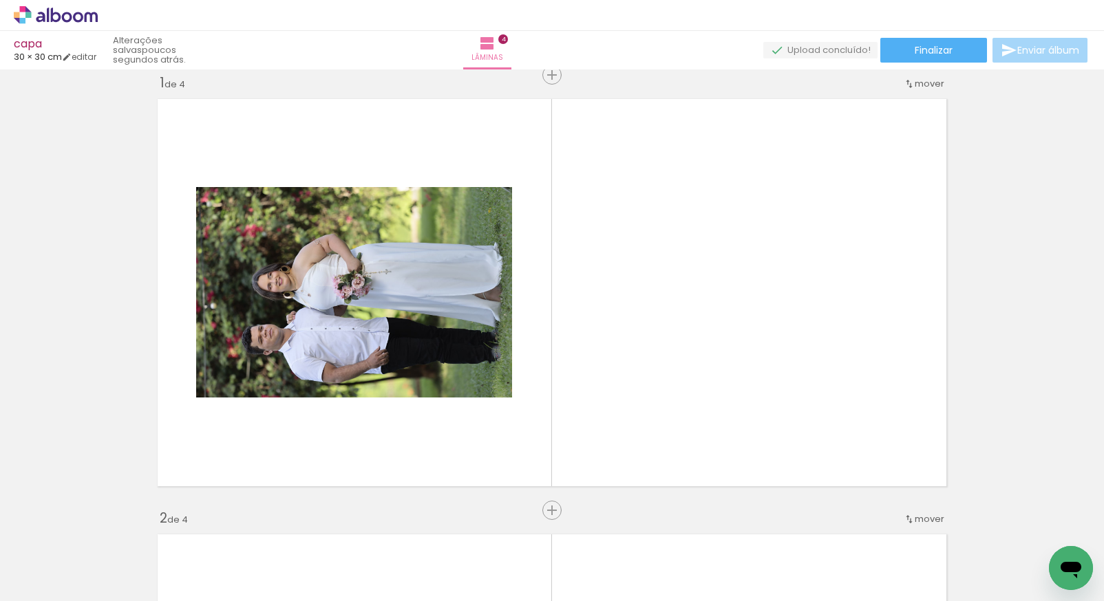
click at [345, 531] on iron-icon at bounding box center [339, 527] width 14 height 14
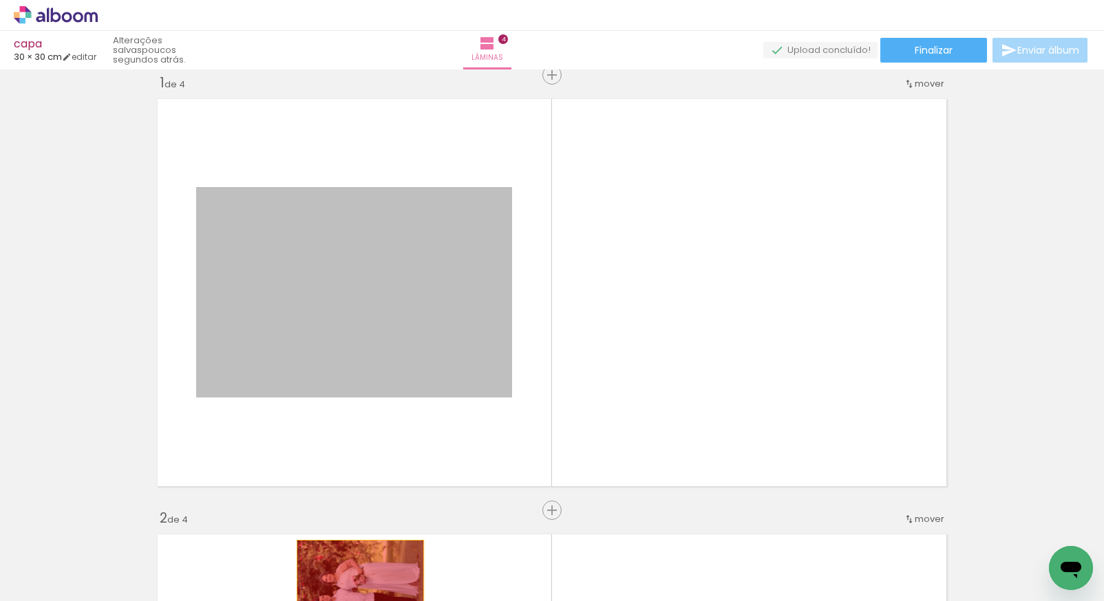
drag, startPoint x: 358, startPoint y: 306, endPoint x: 356, endPoint y: 580, distance: 273.9
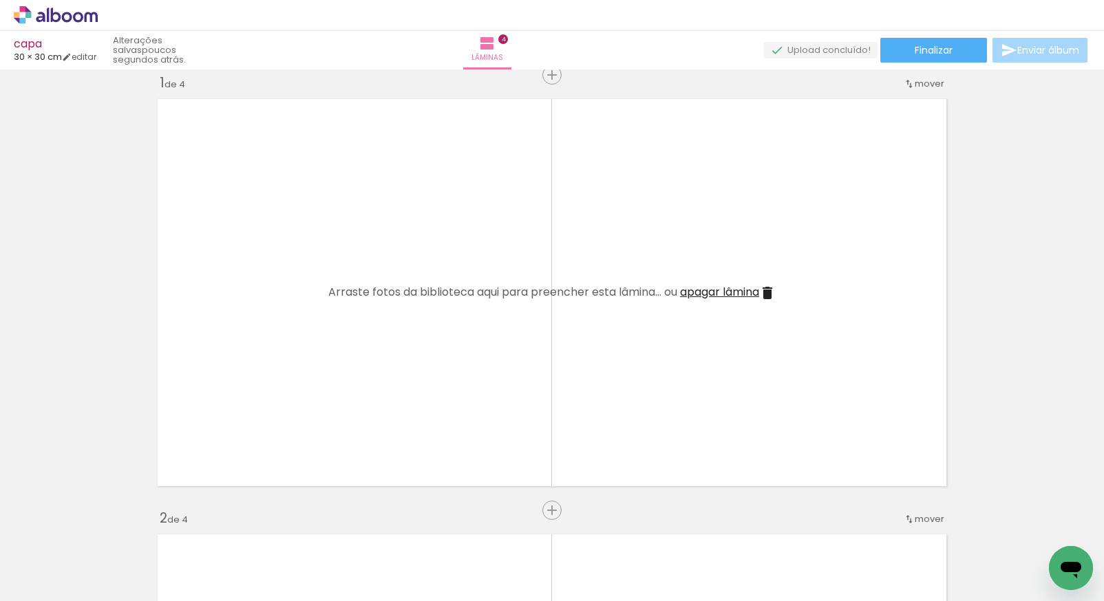
click at [110, 527] on iron-icon at bounding box center [107, 527] width 14 height 14
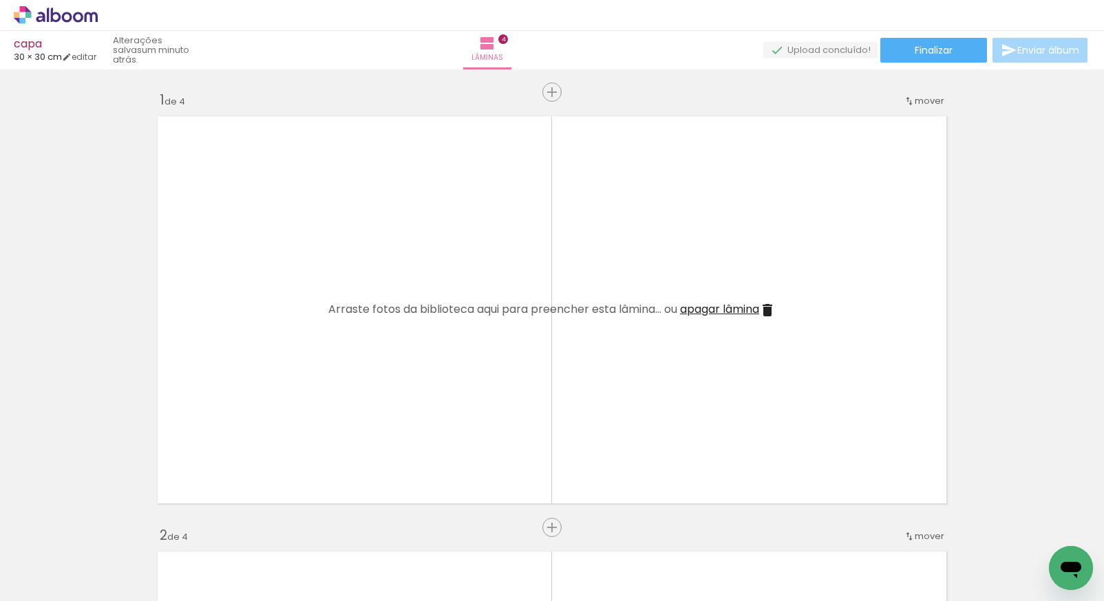
drag, startPoint x: 110, startPoint y: 530, endPoint x: 572, endPoint y: 345, distance: 497.5
click at [109, 529] on iron-icon at bounding box center [107, 527] width 14 height 14
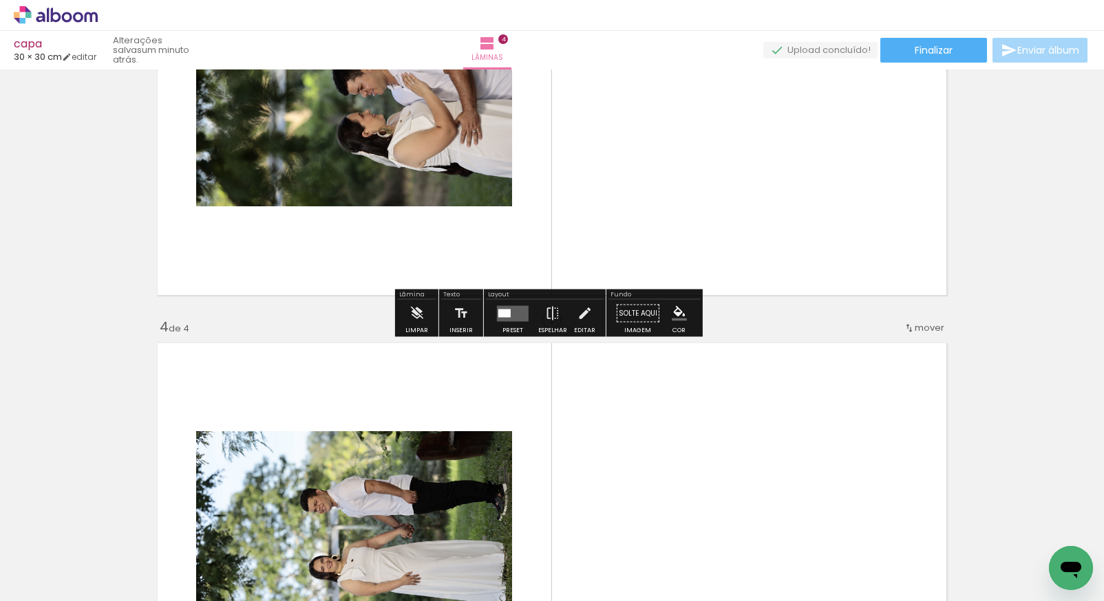
scroll to position [1324, 0]
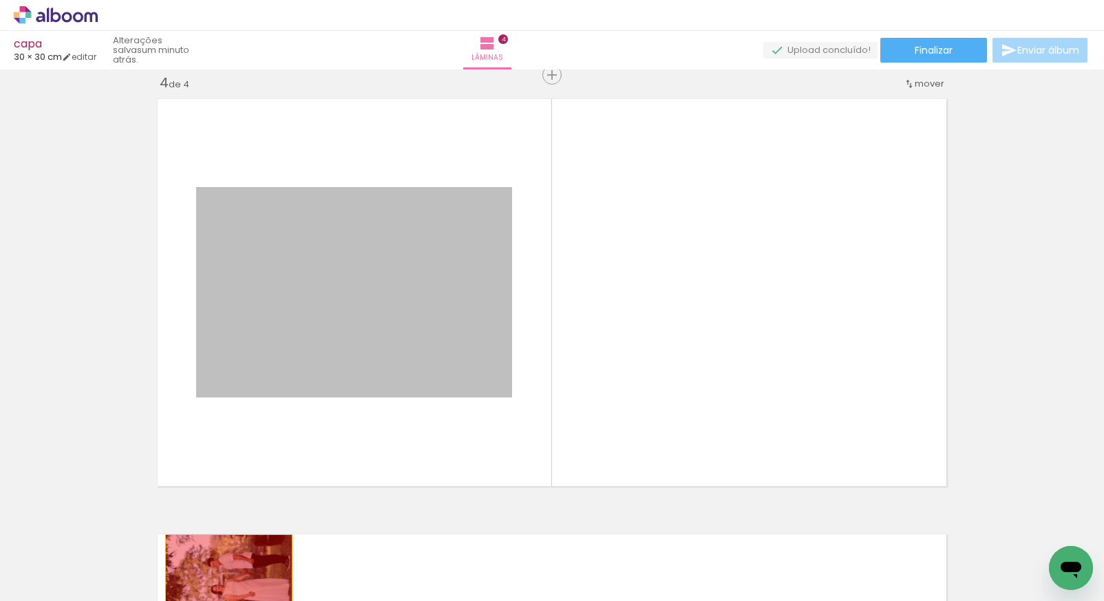
drag, startPoint x: 328, startPoint y: 301, endPoint x: 224, endPoint y: 572, distance: 290.4
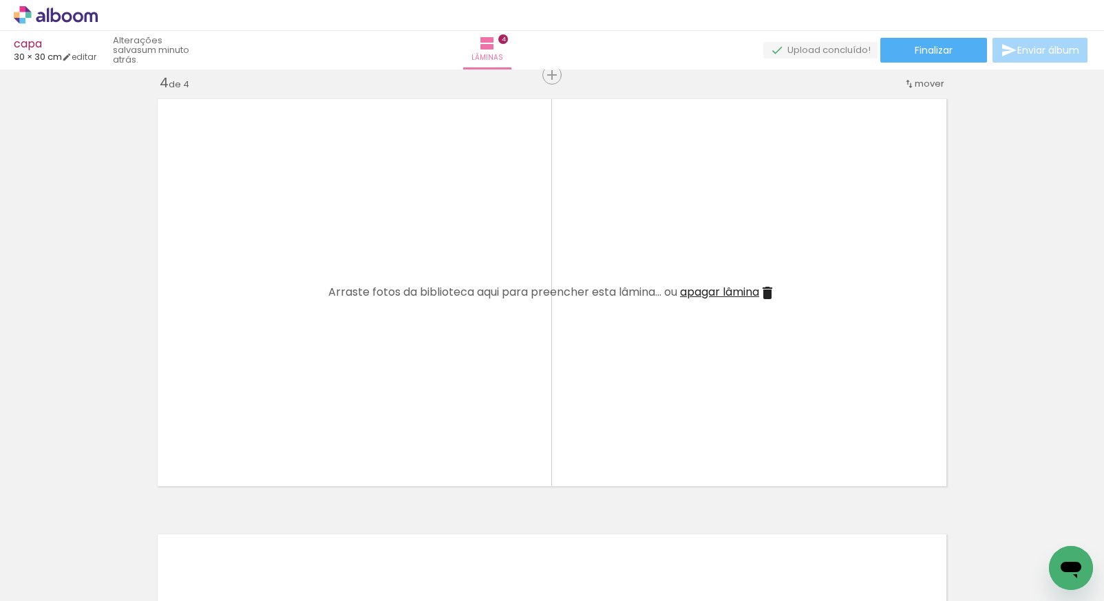
click at [114, 533] on iron-icon at bounding box center [107, 527] width 14 height 14
click at [110, 528] on iron-icon at bounding box center [107, 527] width 14 height 14
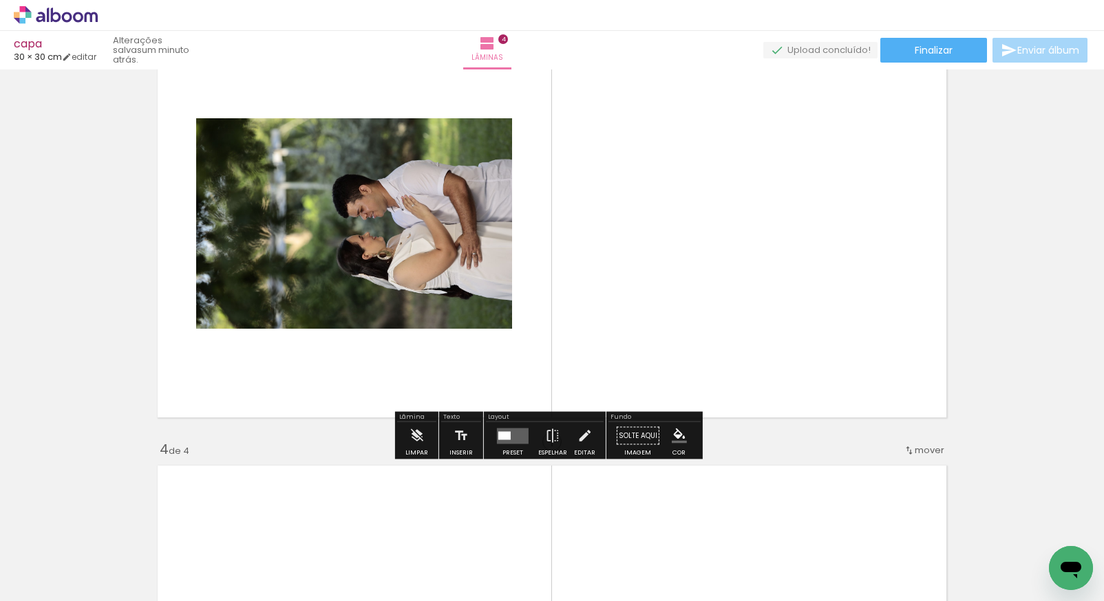
scroll to position [888, 0]
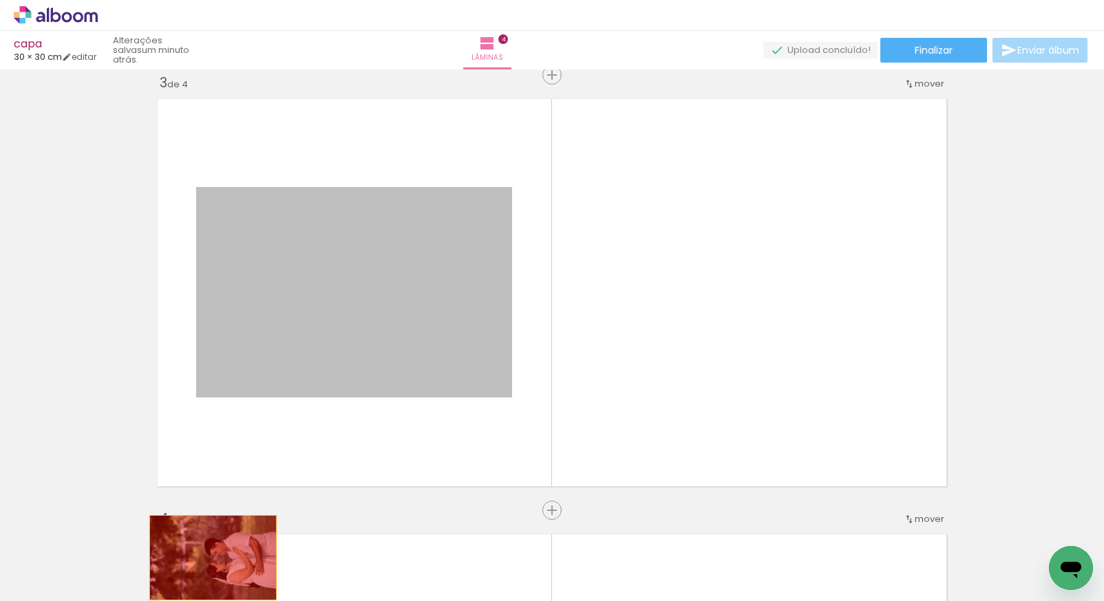
drag, startPoint x: 448, startPoint y: 276, endPoint x: 208, endPoint y: 558, distance: 370.5
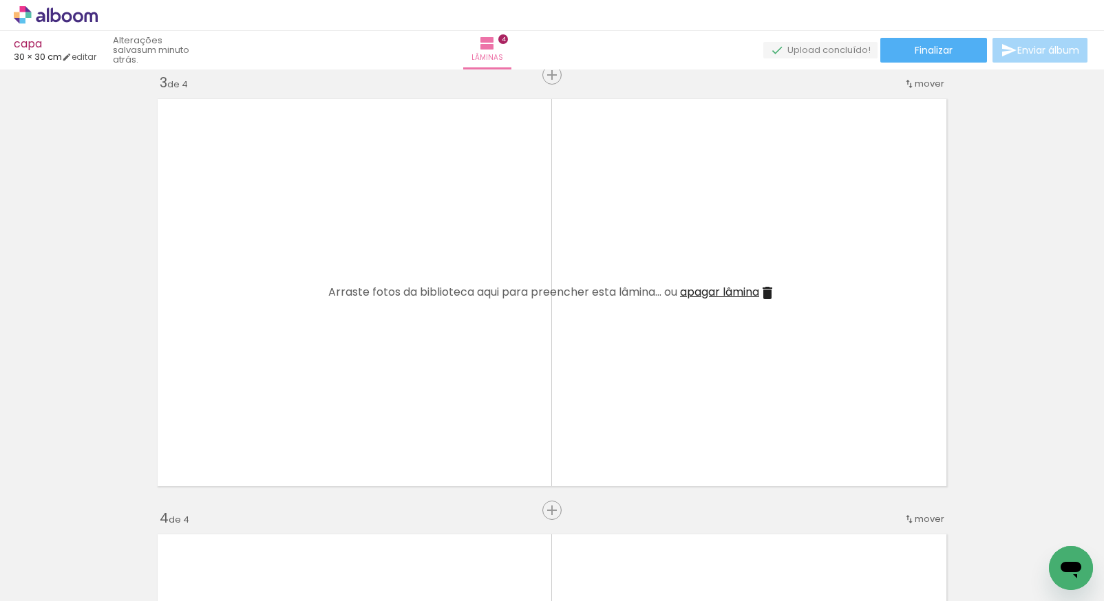
click at [114, 525] on iron-icon at bounding box center [107, 527] width 14 height 14
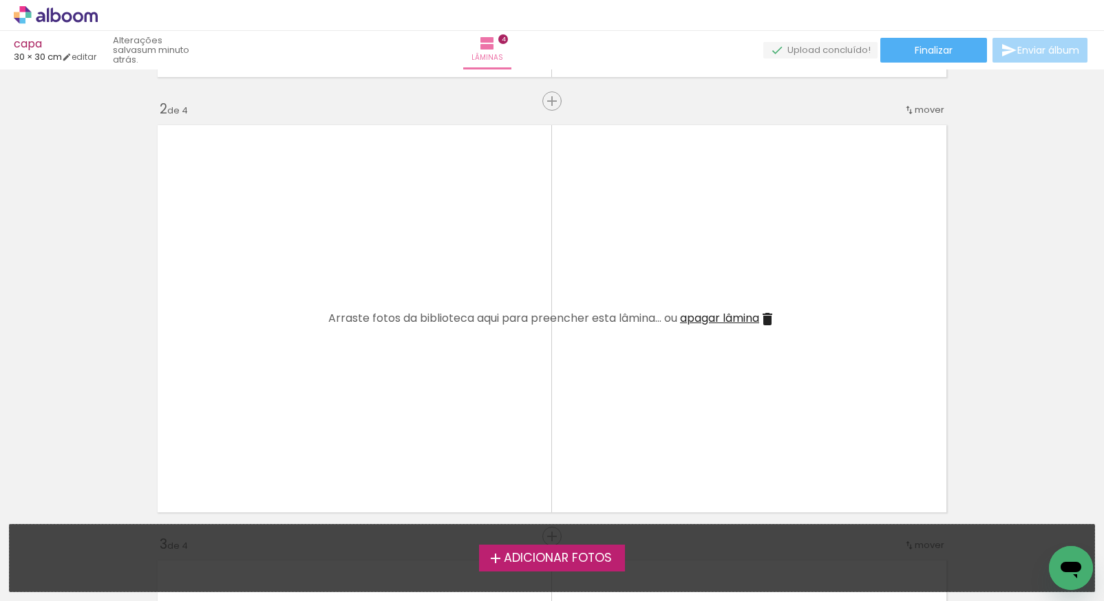
scroll to position [0, 0]
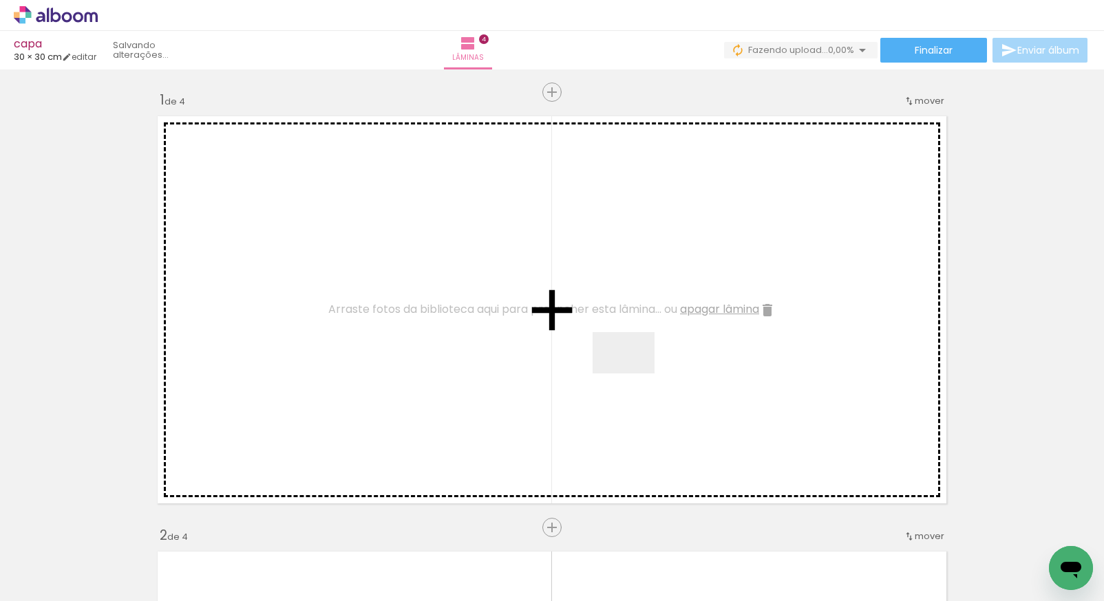
drag, startPoint x: 148, startPoint y: 557, endPoint x: 634, endPoint y: 372, distance: 520.2
click at [634, 372] on quentale-workspace at bounding box center [552, 300] width 1104 height 601
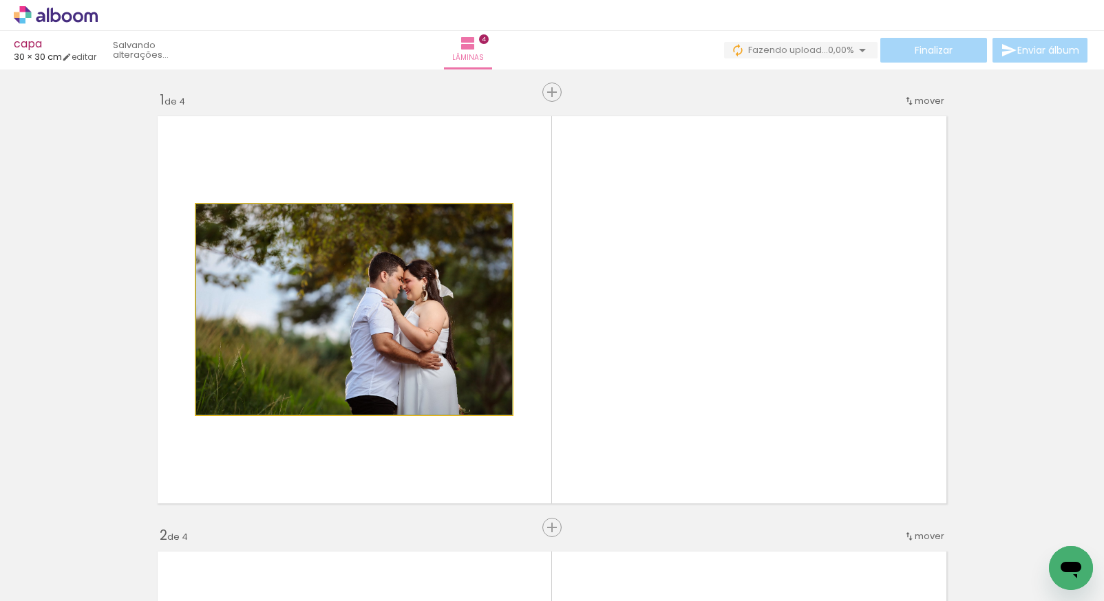
click at [458, 286] on quentale-photo at bounding box center [354, 309] width 316 height 211
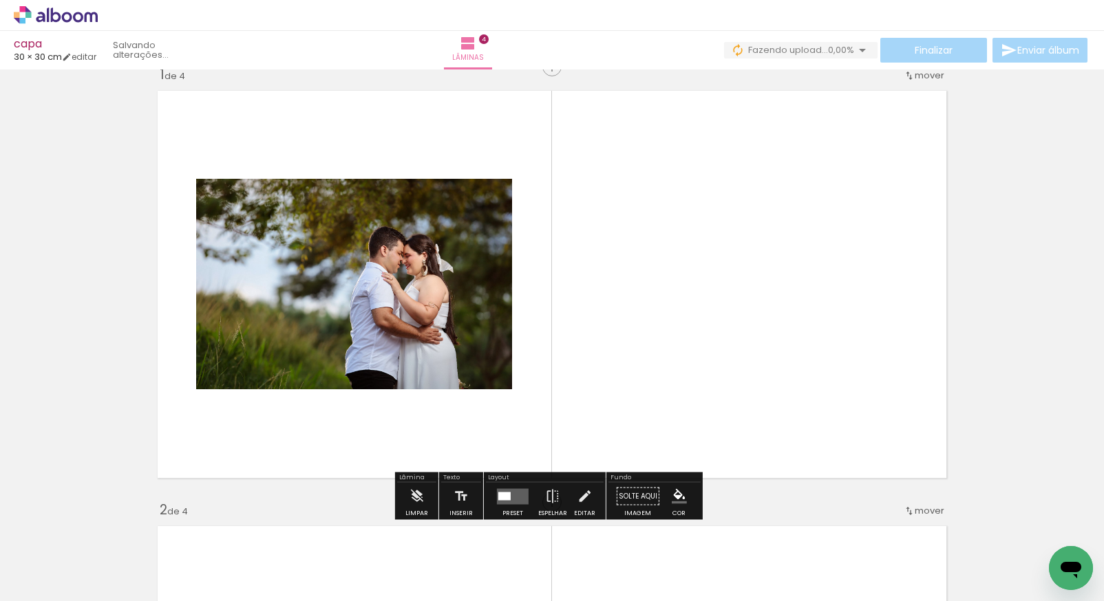
click at [579, 493] on iron-icon at bounding box center [584, 497] width 15 height 28
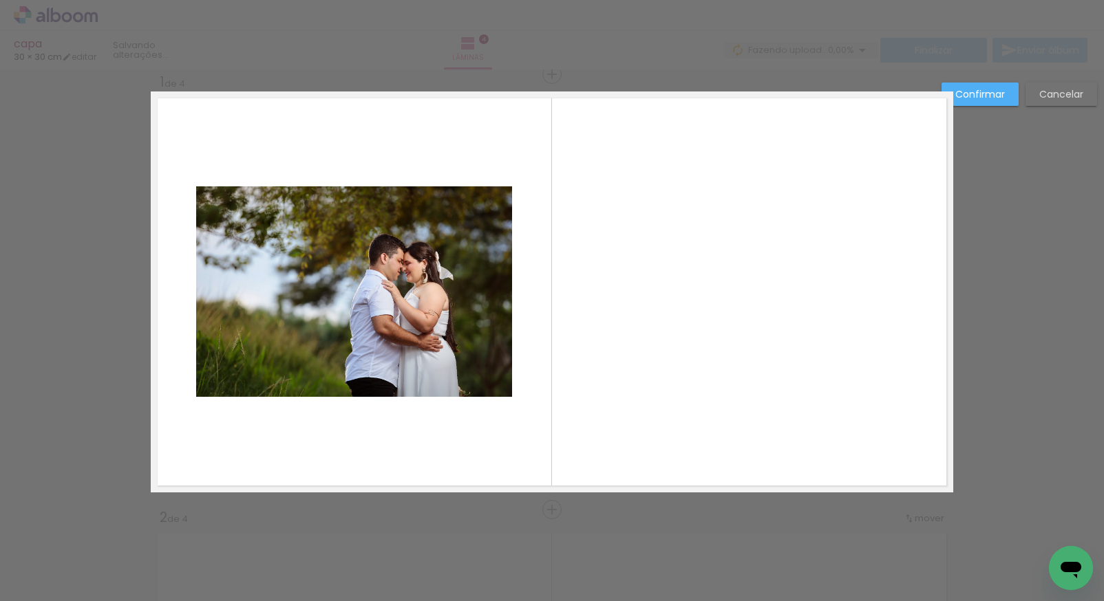
scroll to position [17, 0]
drag, startPoint x: 489, startPoint y: 305, endPoint x: 500, endPoint y: 303, distance: 11.2
click at [490, 305] on quentale-photo at bounding box center [354, 292] width 316 height 211
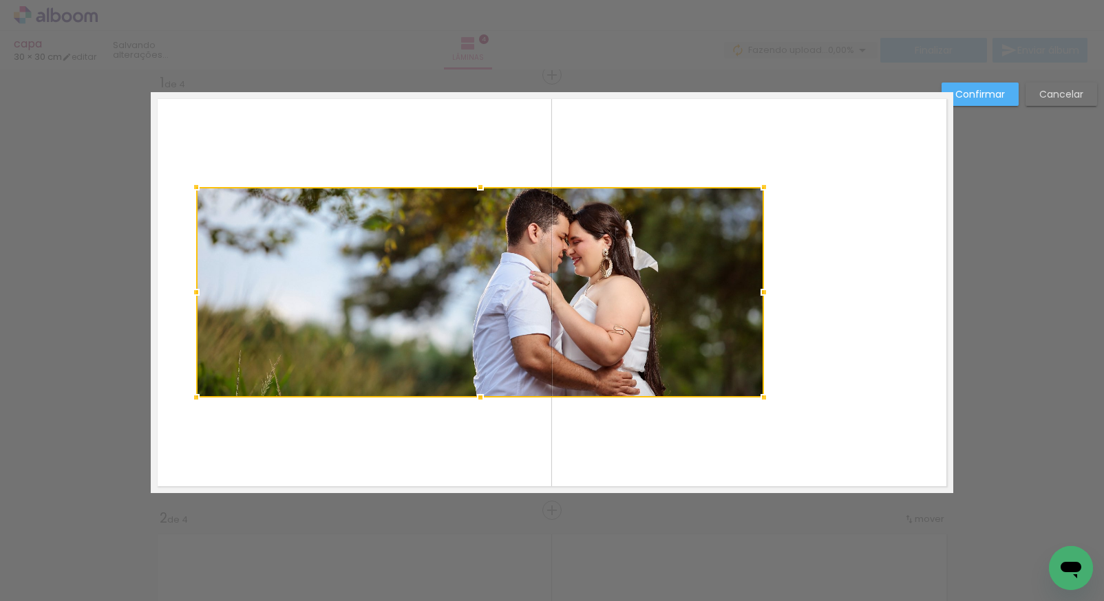
drag, startPoint x: 509, startPoint y: 293, endPoint x: 761, endPoint y: 300, distance: 252.0
click at [761, 300] on div at bounding box center [764, 293] width 28 height 28
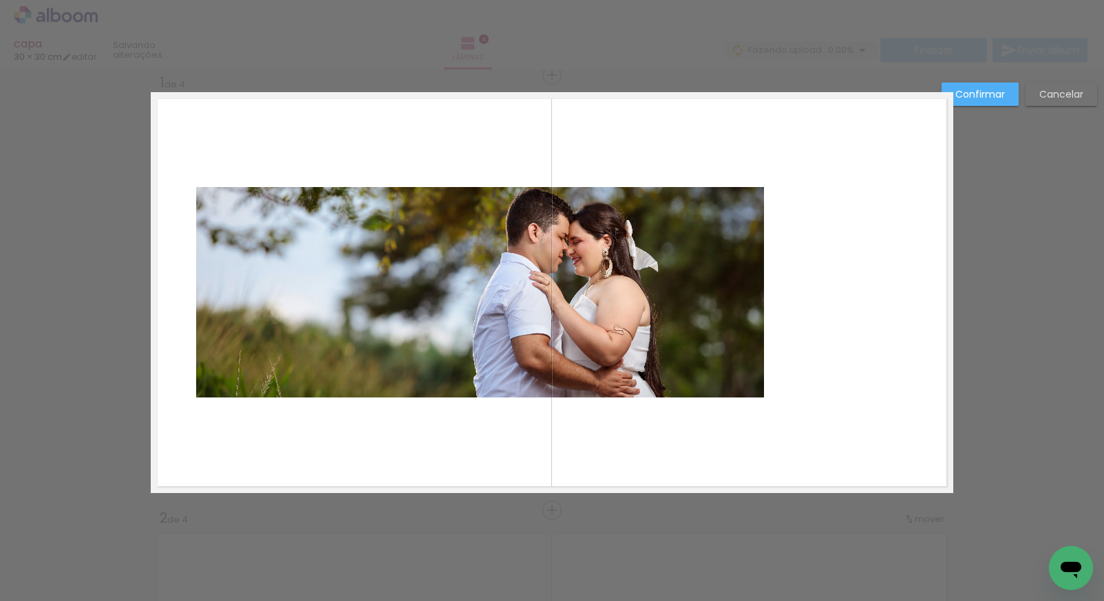
click at [0, 0] on slot "Cancelar" at bounding box center [0, 0] width 0 height 0
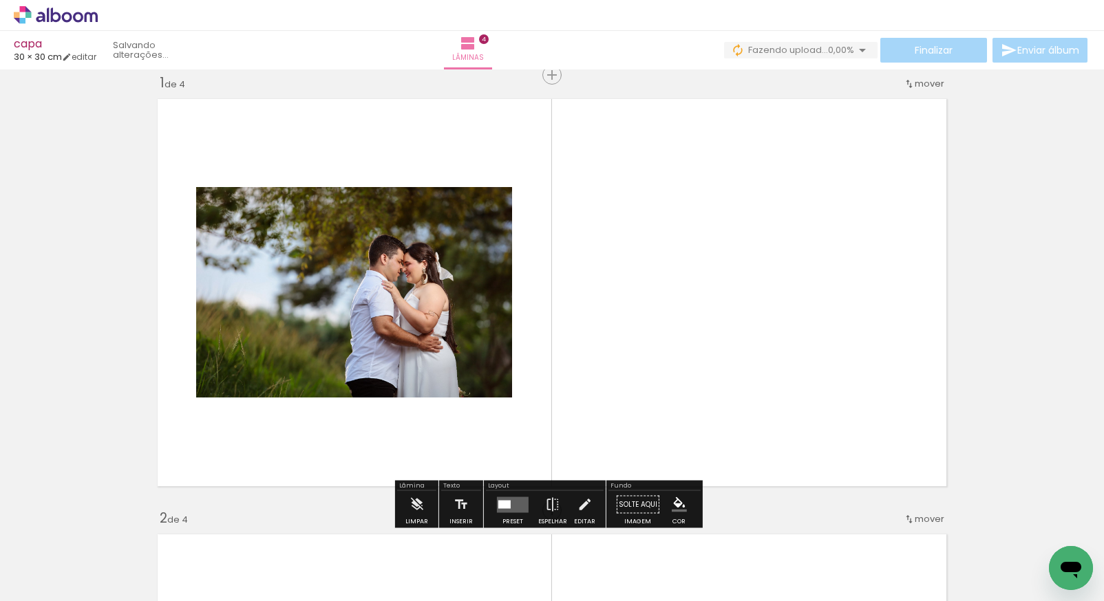
click at [78, 16] on icon at bounding box center [56, 15] width 84 height 18
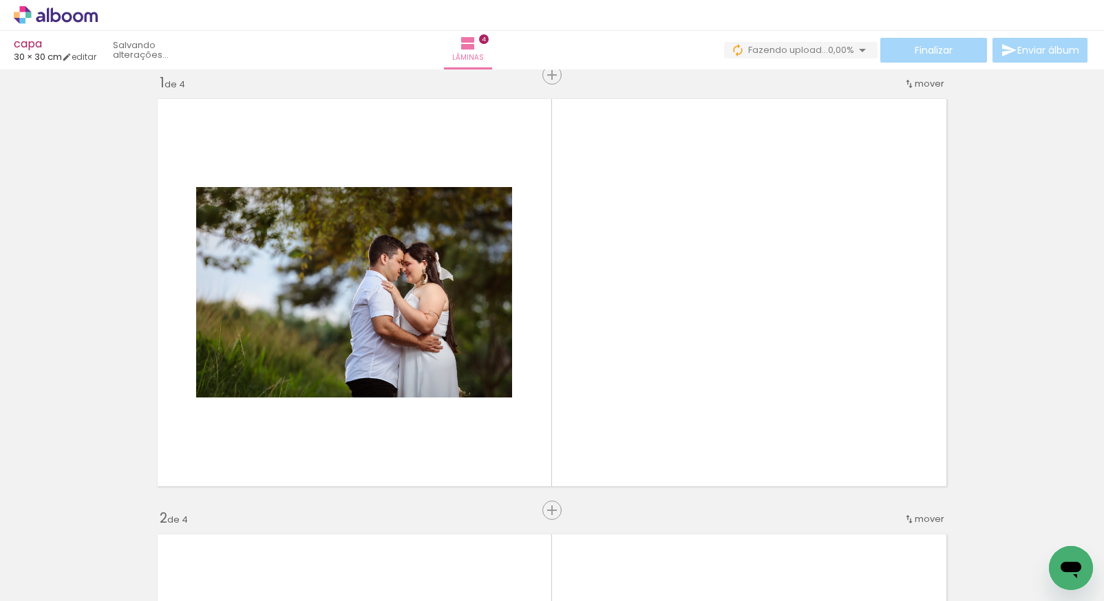
click at [49, 25] on div "› Editor de álbum" at bounding box center [552, 15] width 1104 height 31
click at [60, 17] on icon at bounding box center [56, 15] width 10 height 14
